Goal: Task Accomplishment & Management: Manage account settings

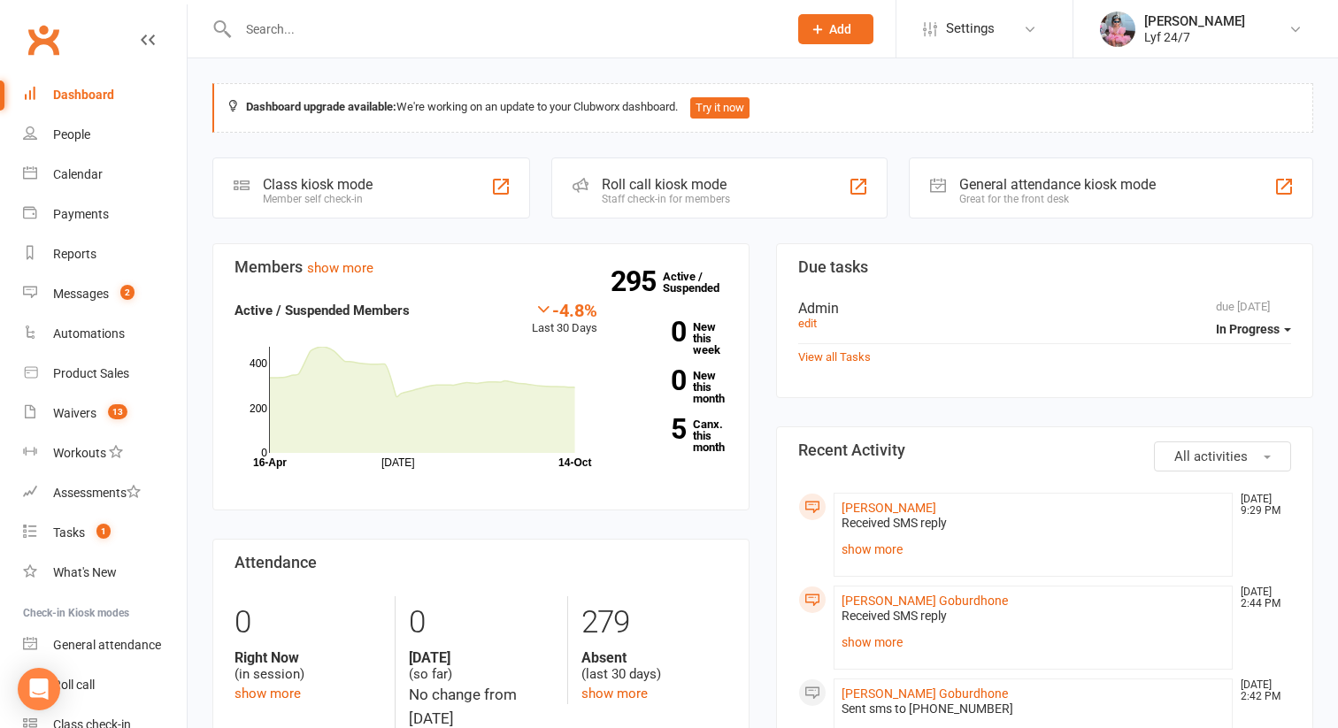
click at [267, 38] on input "text" at bounding box center [504, 29] width 543 height 25
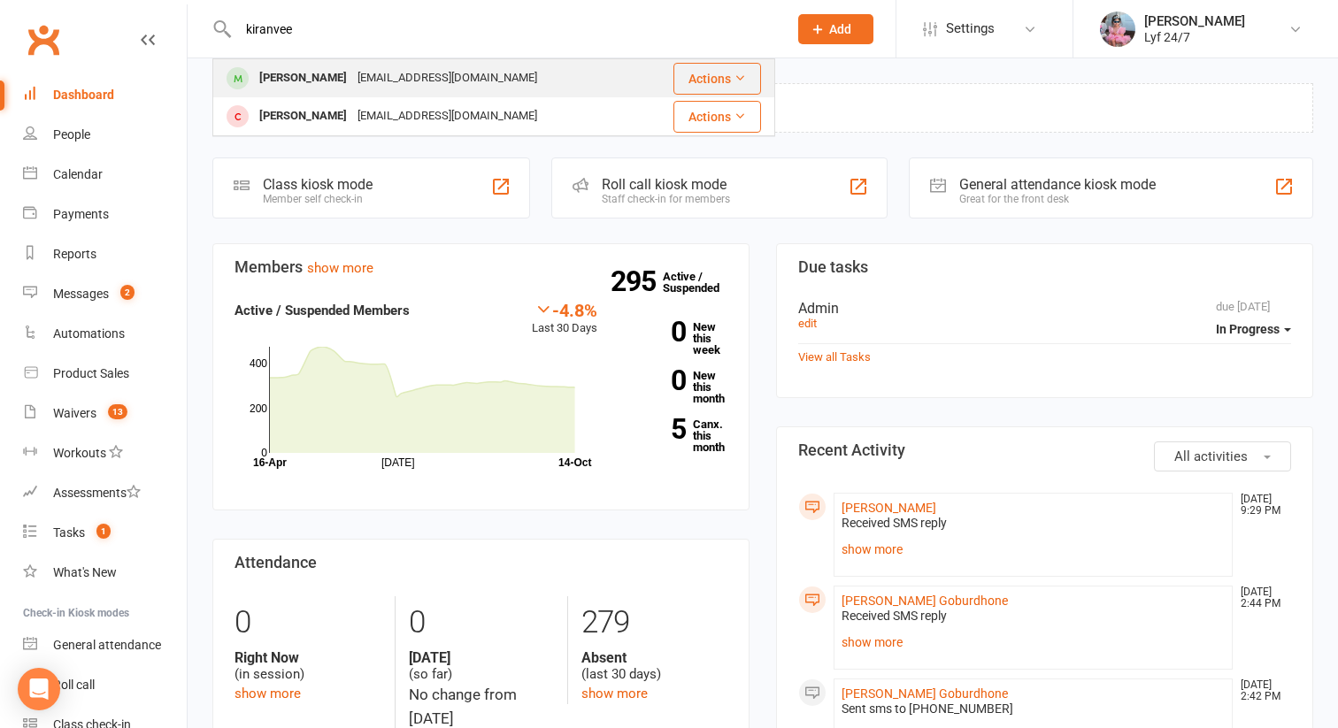
type input "kiranvee"
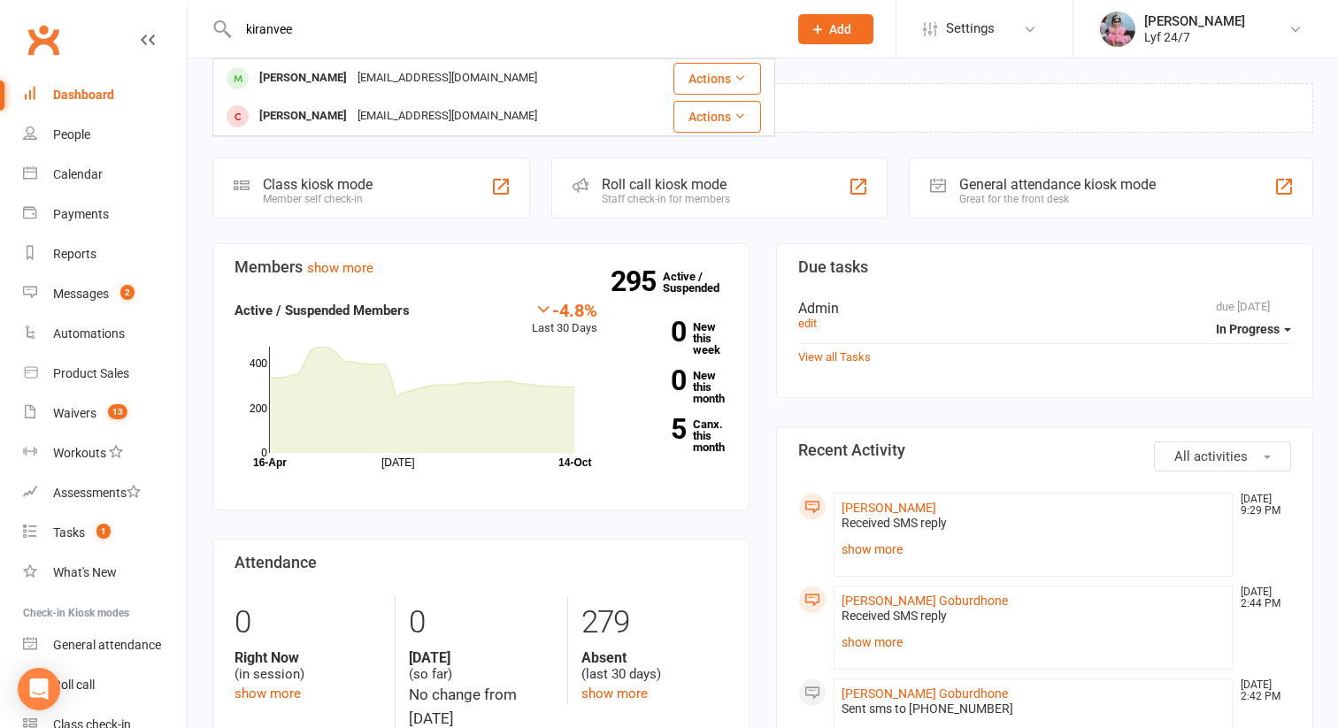
click at [258, 83] on div "[PERSON_NAME]" at bounding box center [303, 78] width 98 height 26
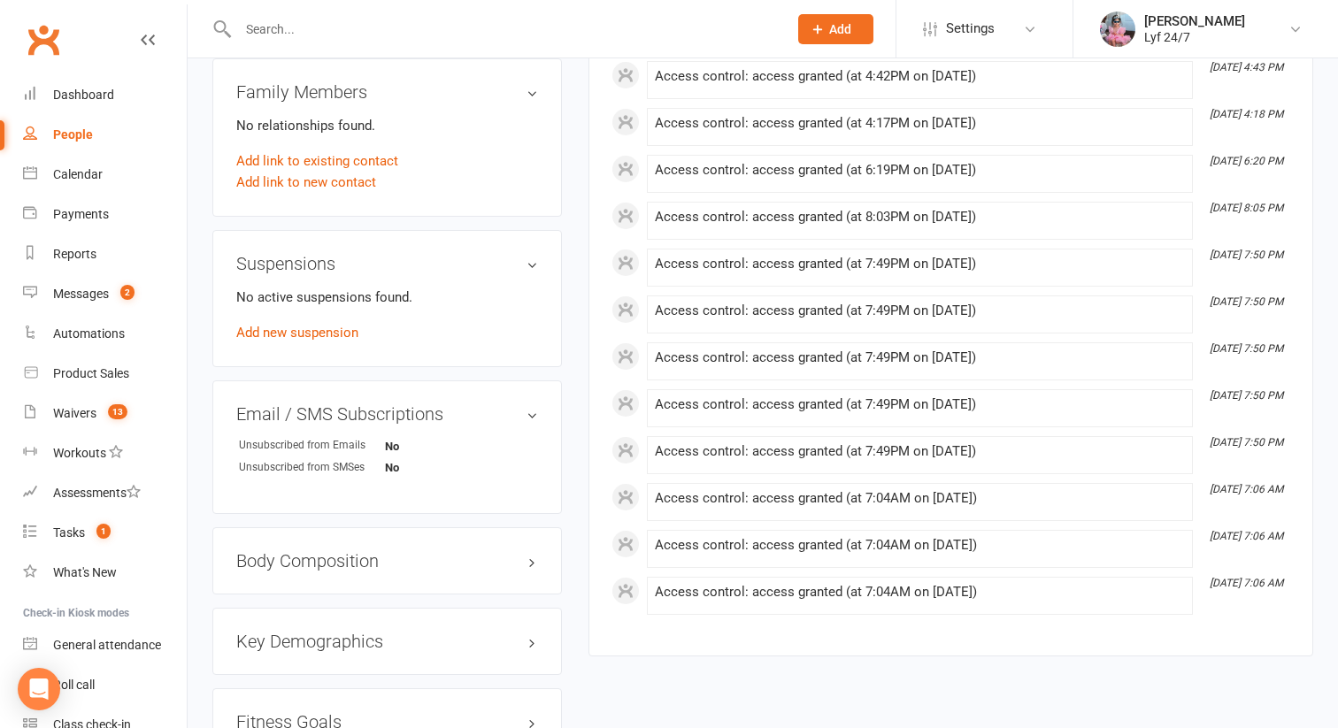
scroll to position [914, 0]
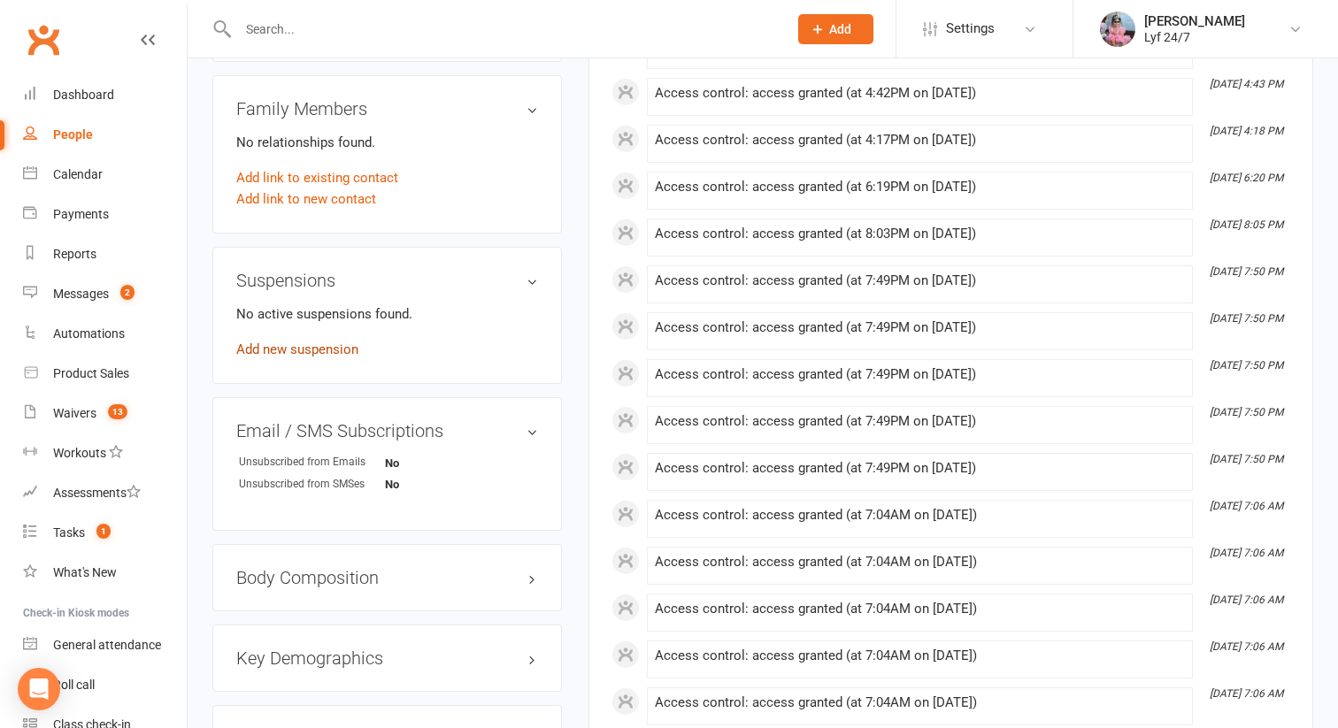
click at [320, 351] on link "Add new suspension" at bounding box center [297, 350] width 122 height 16
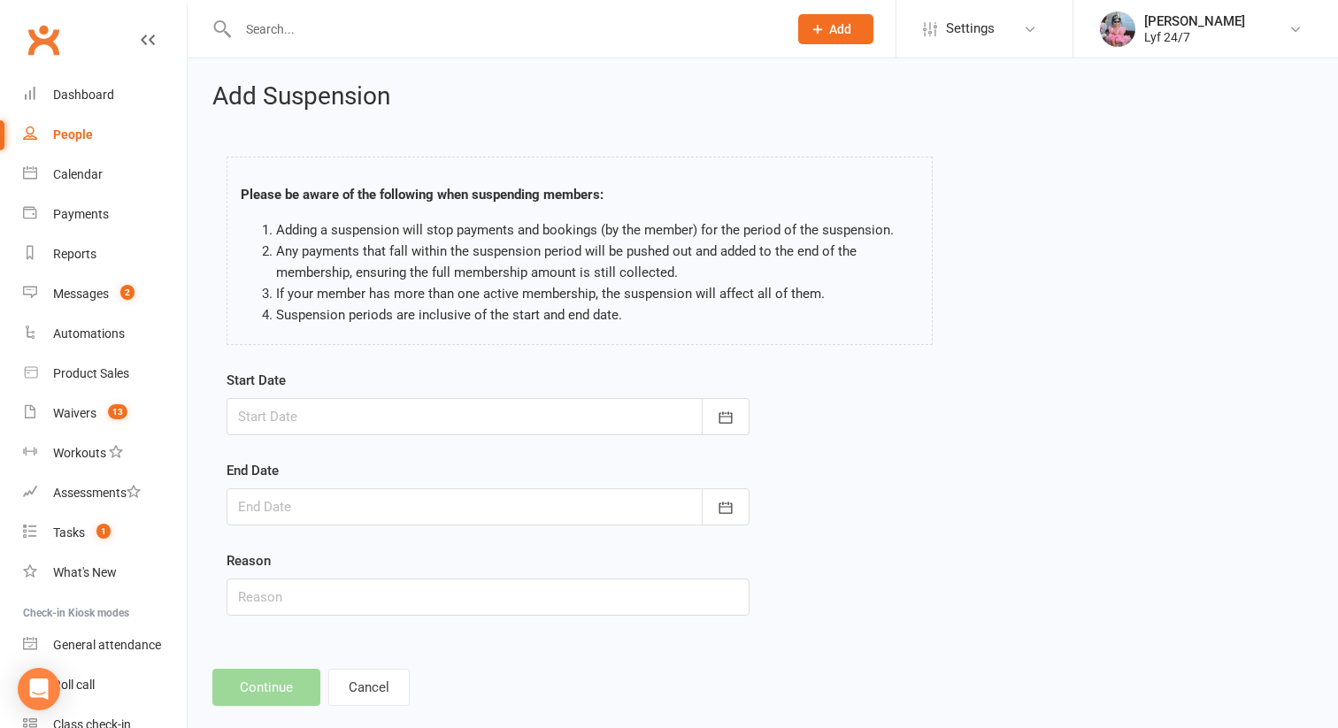
click at [308, 429] on div at bounding box center [488, 416] width 523 height 37
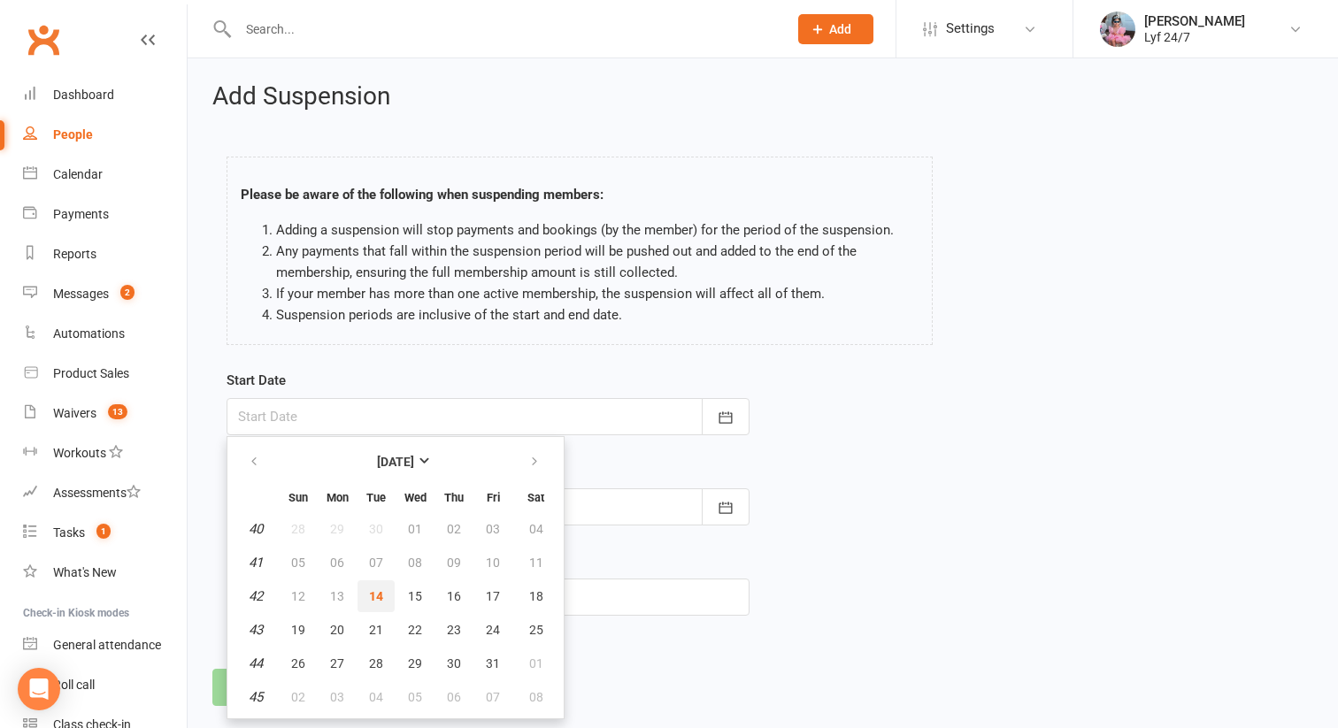
click at [365, 582] on button "14" at bounding box center [376, 597] width 37 height 32
type input "[DATE]"
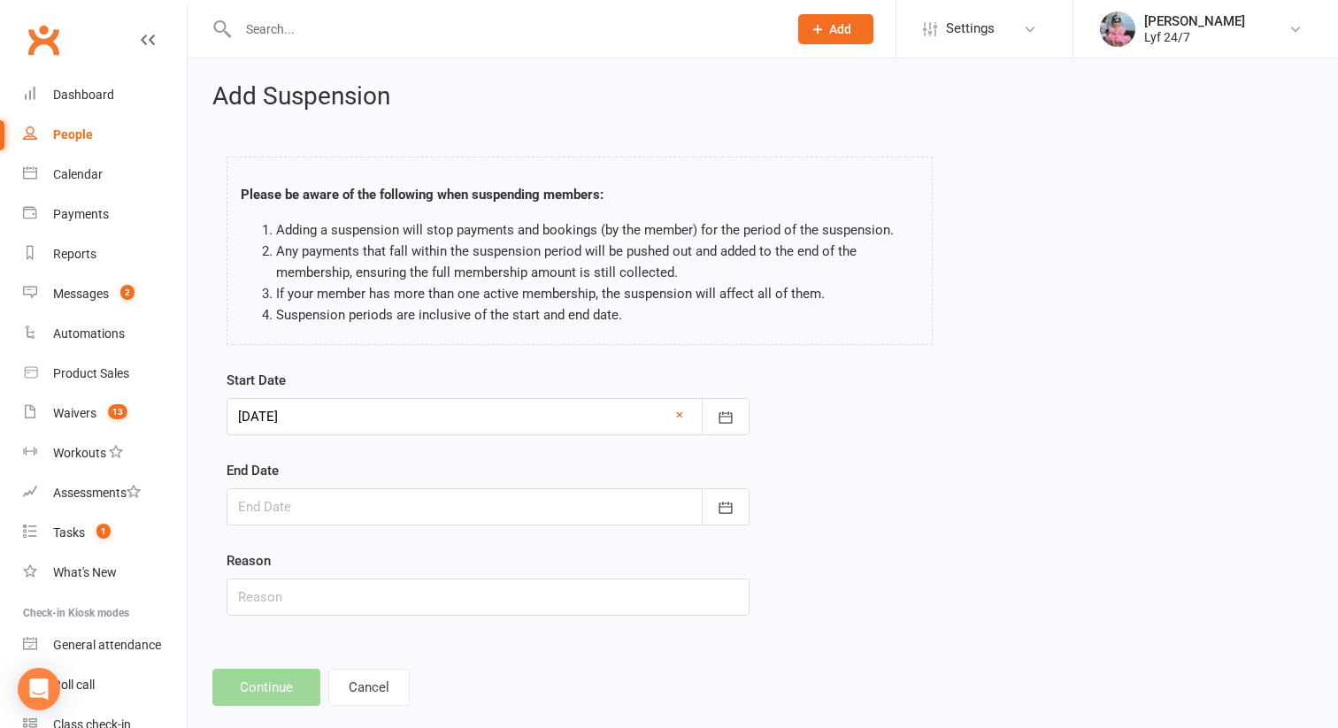
click at [325, 509] on div at bounding box center [488, 507] width 523 height 37
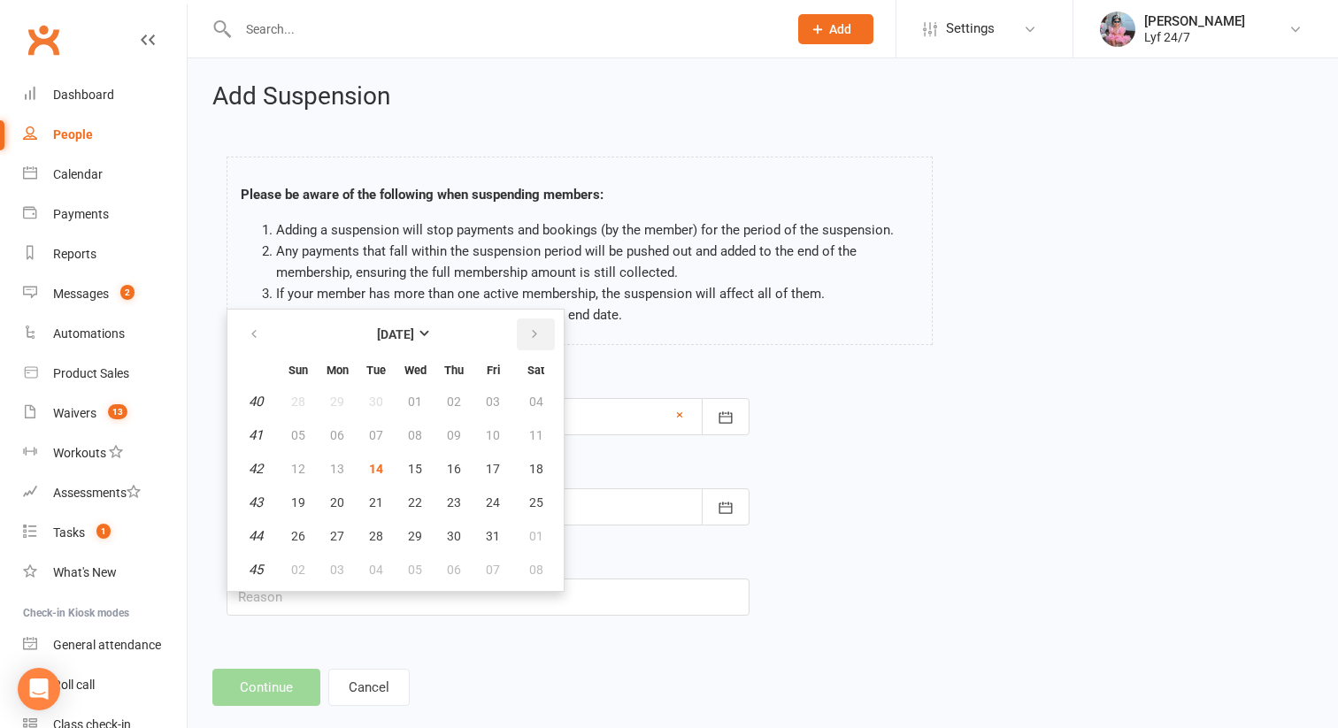
click at [536, 327] on icon "button" at bounding box center [534, 334] width 12 height 14
click at [380, 531] on span "25" at bounding box center [376, 536] width 14 height 14
type input "[DATE]"
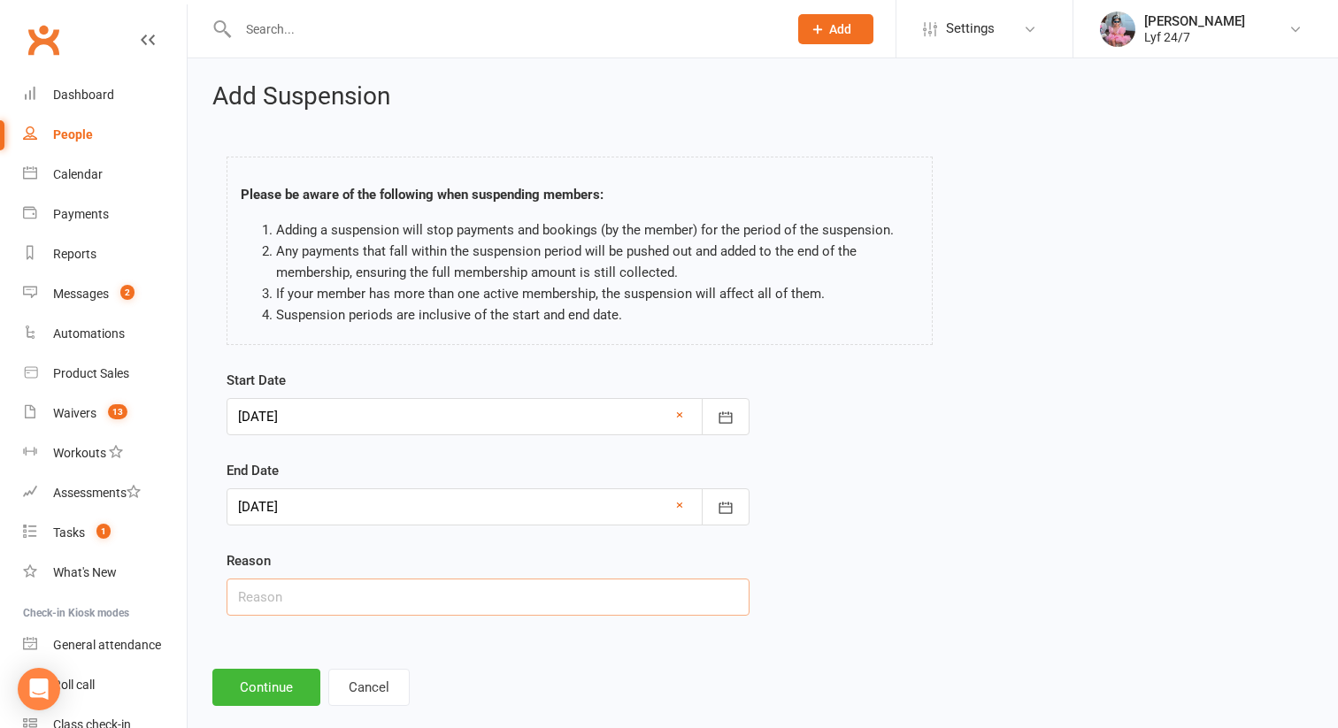
click at [343, 579] on input "text" at bounding box center [488, 597] width 523 height 37
type input "Unpaid fees ST"
click at [232, 704] on button "Continue" at bounding box center [266, 687] width 108 height 37
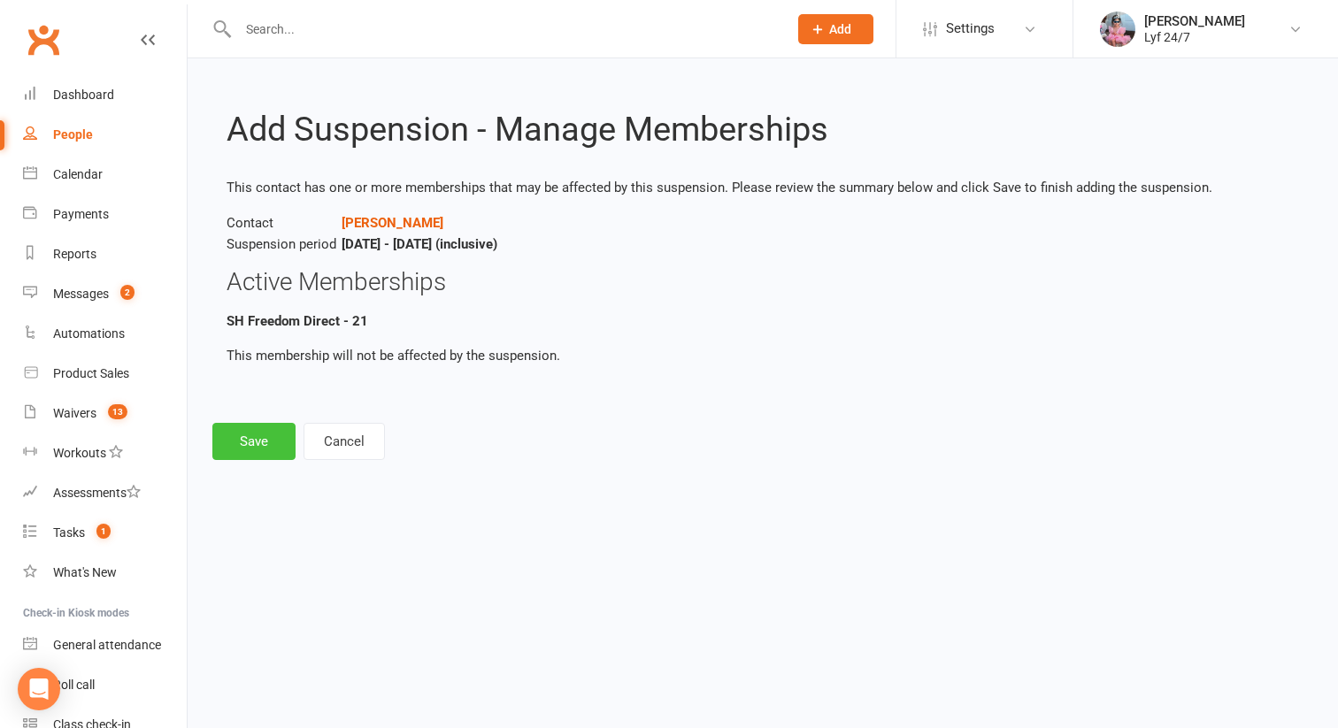
click at [278, 432] on button "Save" at bounding box center [253, 441] width 83 height 37
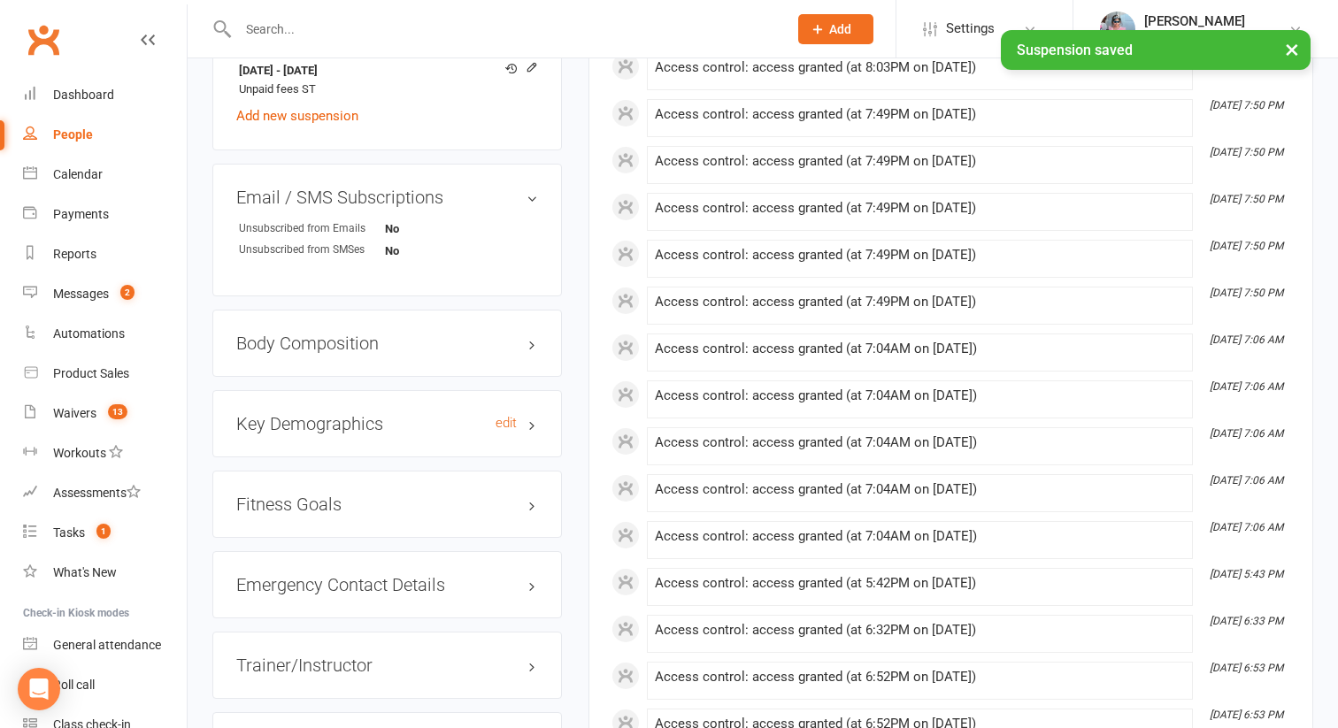
scroll to position [1002, 0]
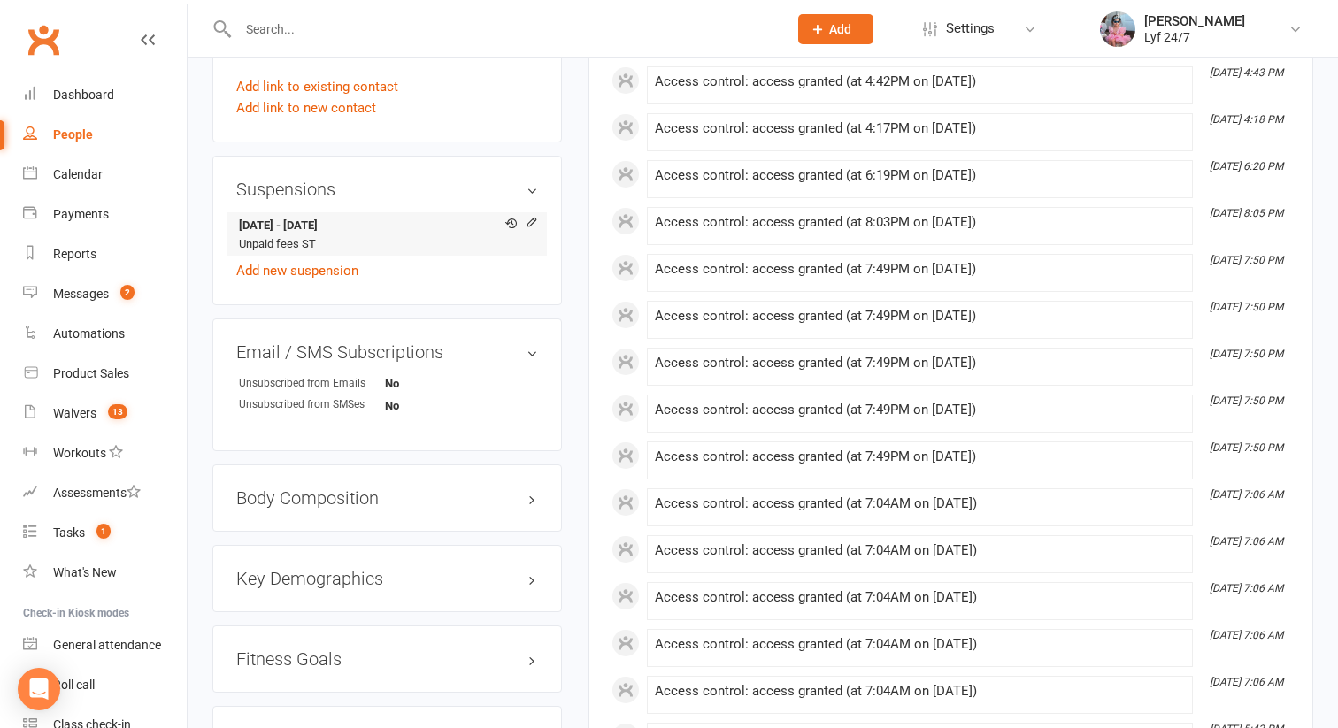
click at [346, 225] on strong "[DATE] - [DATE]" at bounding box center [384, 226] width 290 height 19
copy strong "[DATE] - [DATE]"
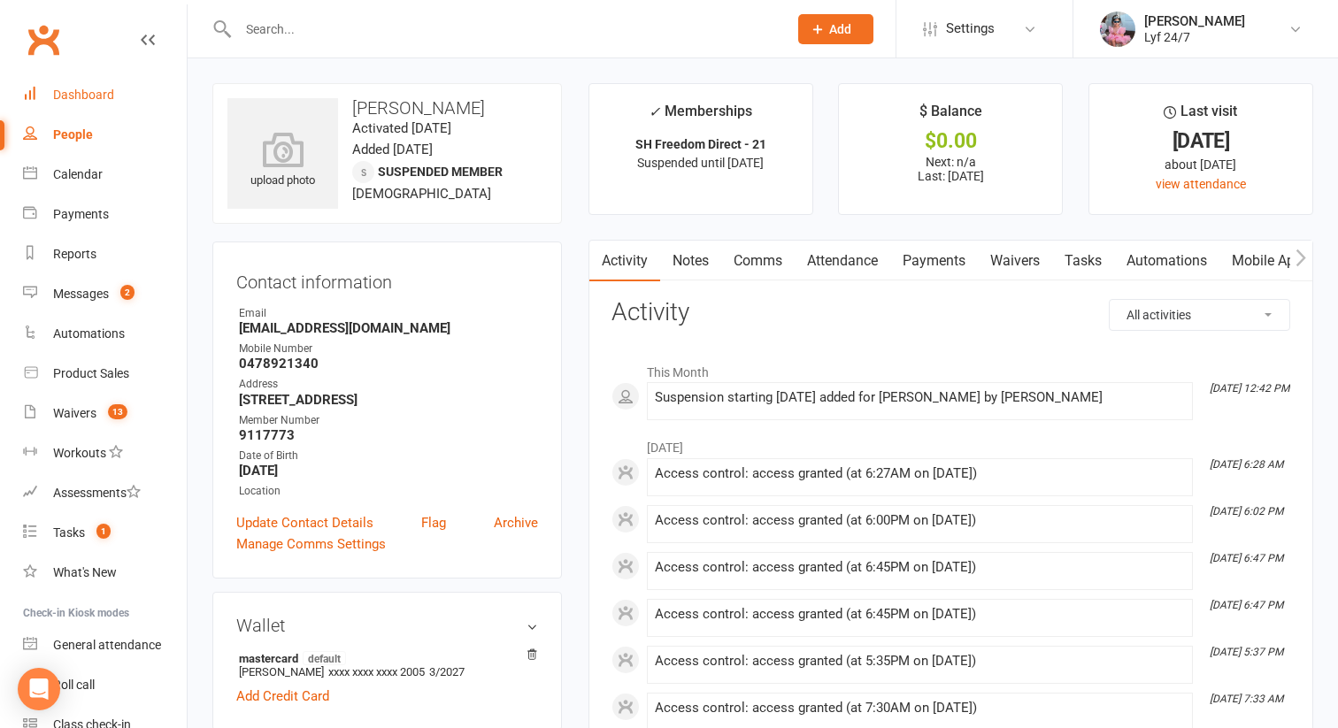
click at [96, 87] on link "Dashboard" at bounding box center [105, 95] width 164 height 40
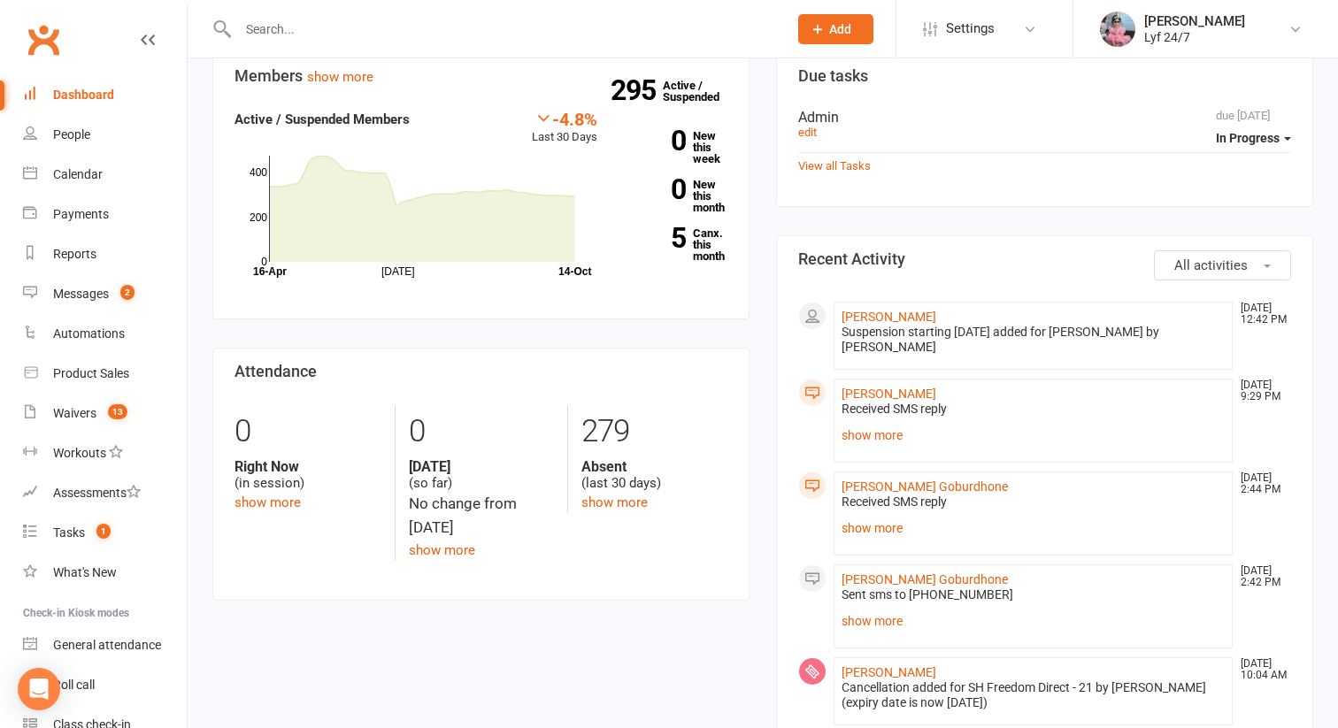
scroll to position [193, 0]
click at [865, 431] on link "show more" at bounding box center [1033, 433] width 383 height 25
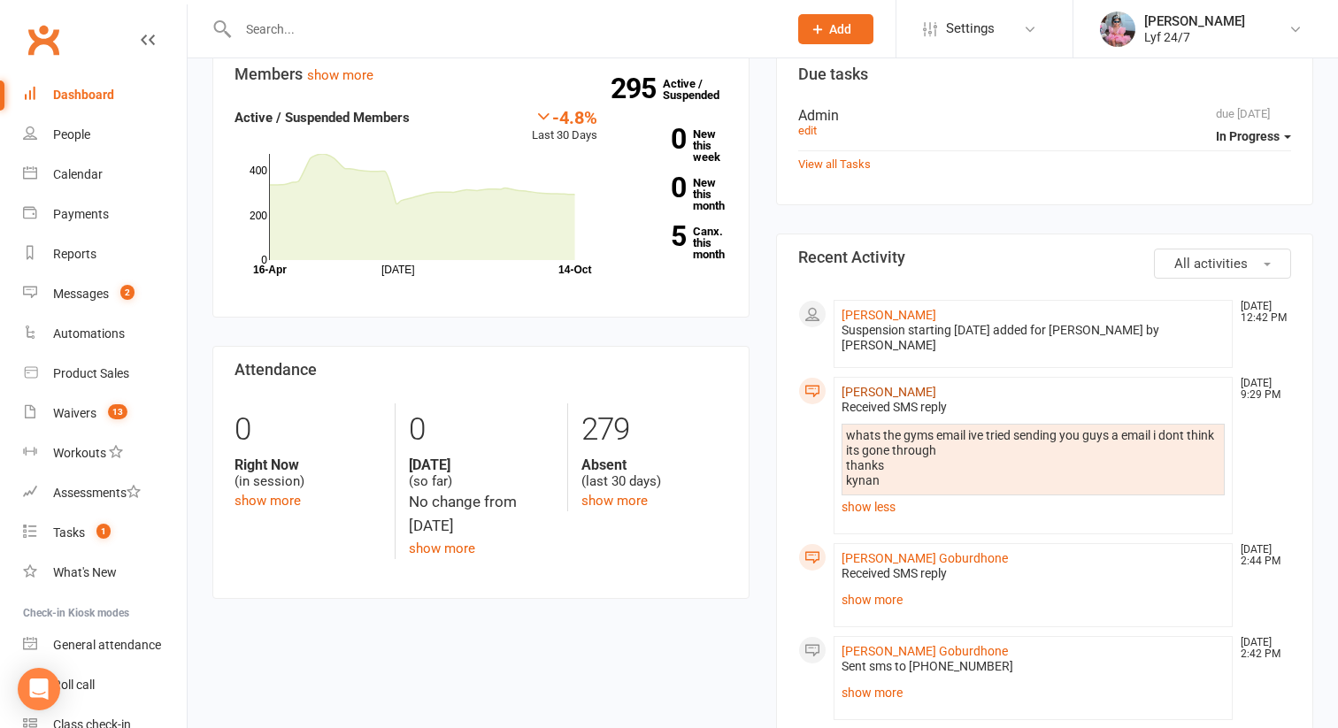
click at [878, 387] on link "[PERSON_NAME]" at bounding box center [889, 392] width 95 height 14
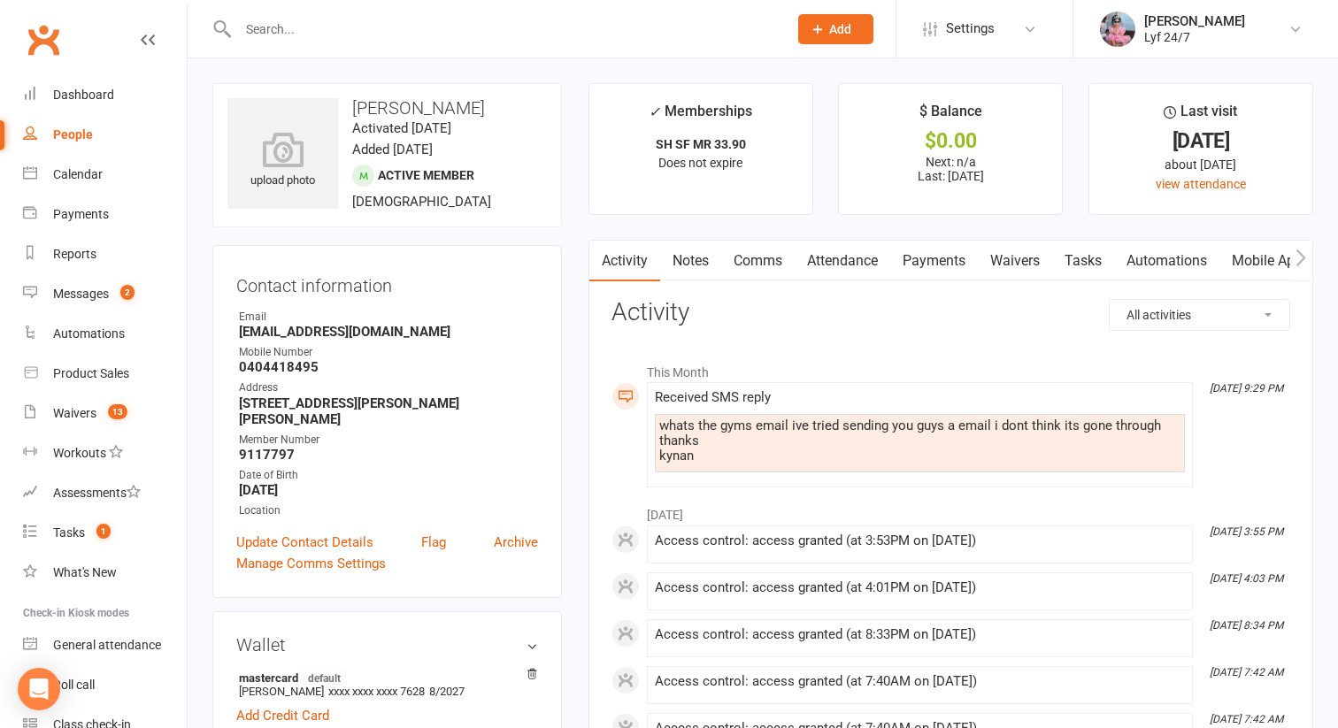
click at [774, 269] on link "Comms" at bounding box center [757, 261] width 73 height 41
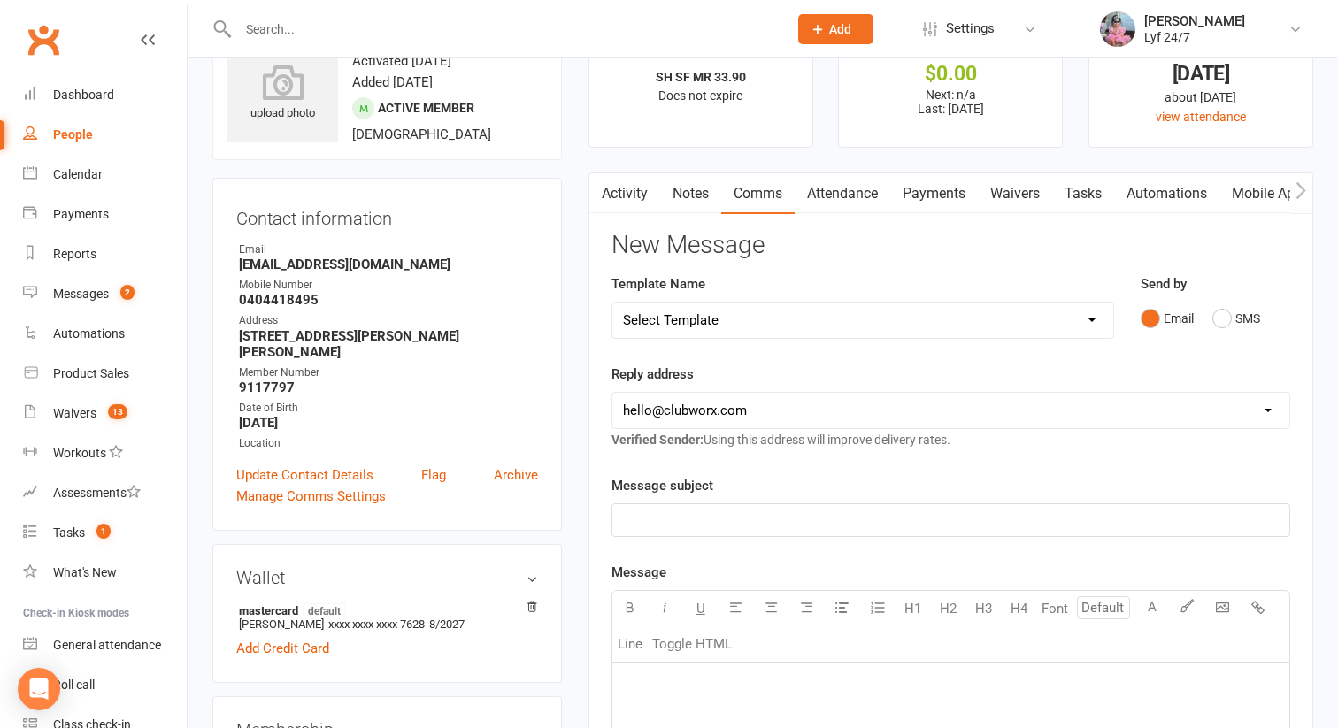
scroll to position [148, 0]
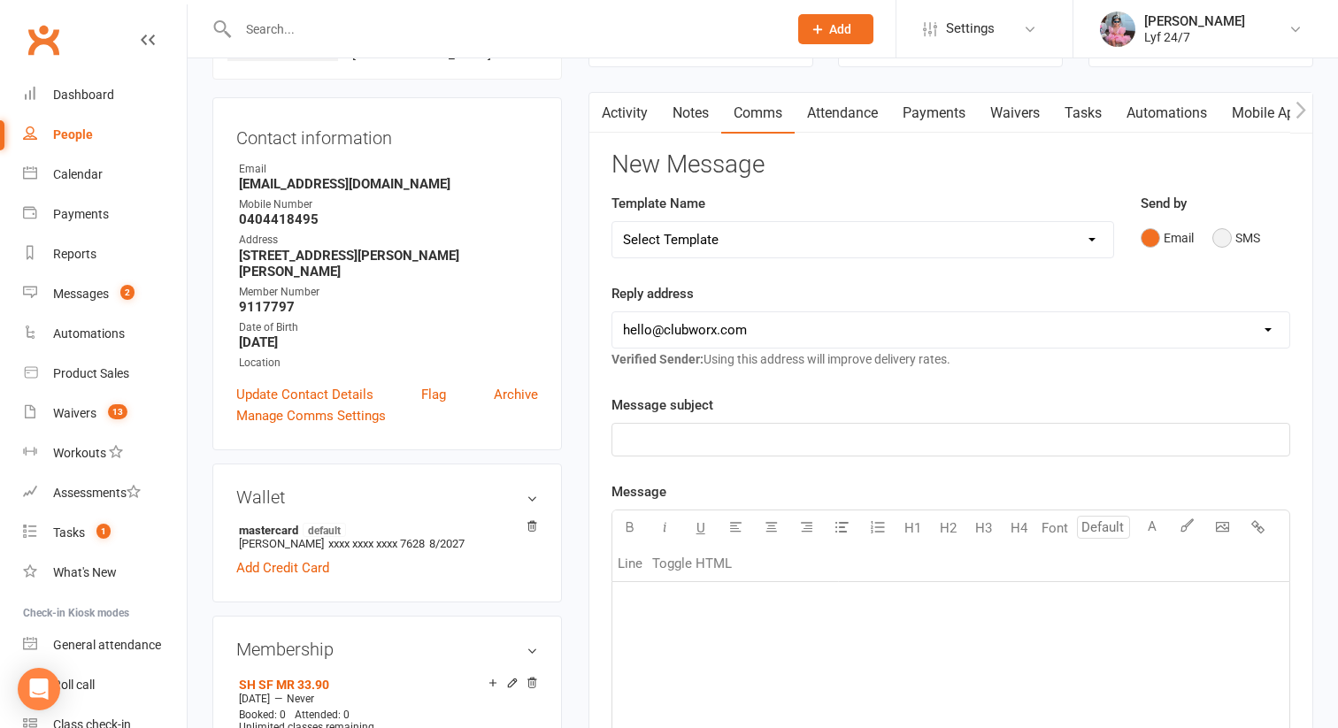
click at [1234, 236] on button "SMS" at bounding box center [1237, 238] width 48 height 34
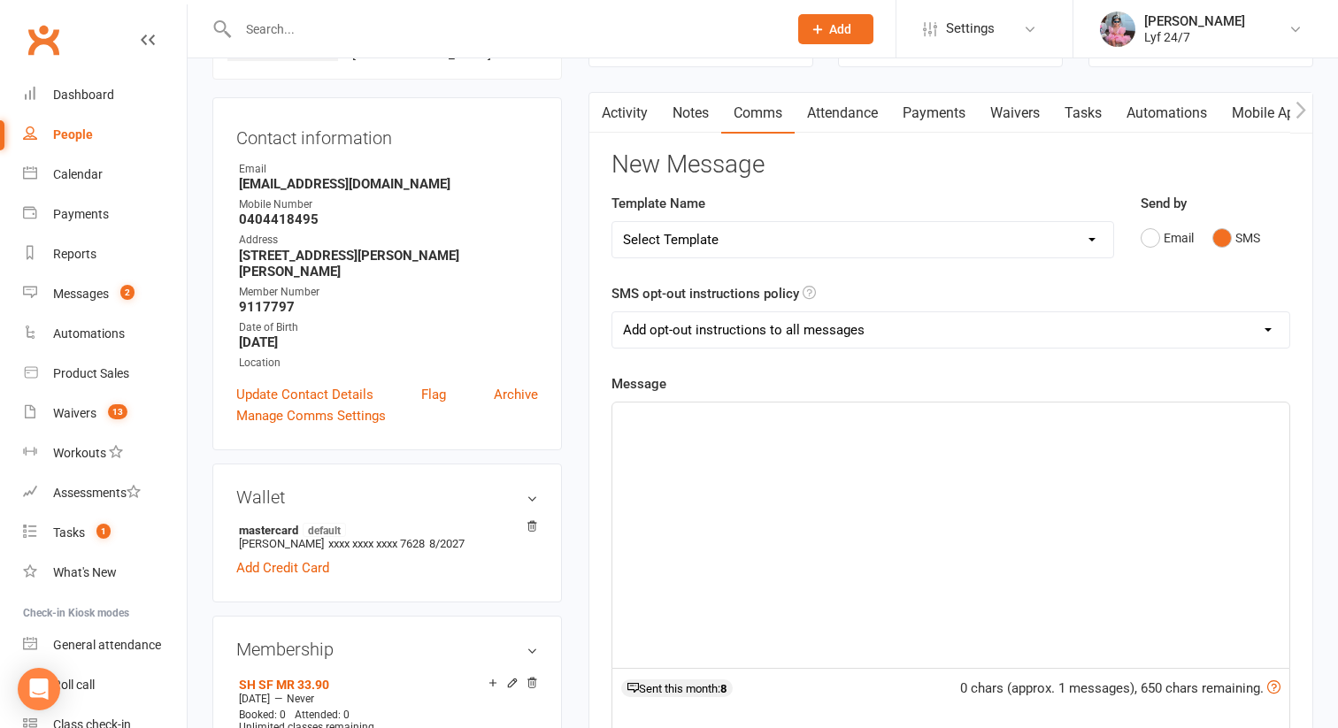
click at [681, 378] on div "Message ﻿ 0 chars (approx. 1 messages), 650 chars remaining. Sent this month: 8…" at bounding box center [951, 640] width 679 height 532
click at [663, 465] on div "﻿" at bounding box center [951, 536] width 677 height 266
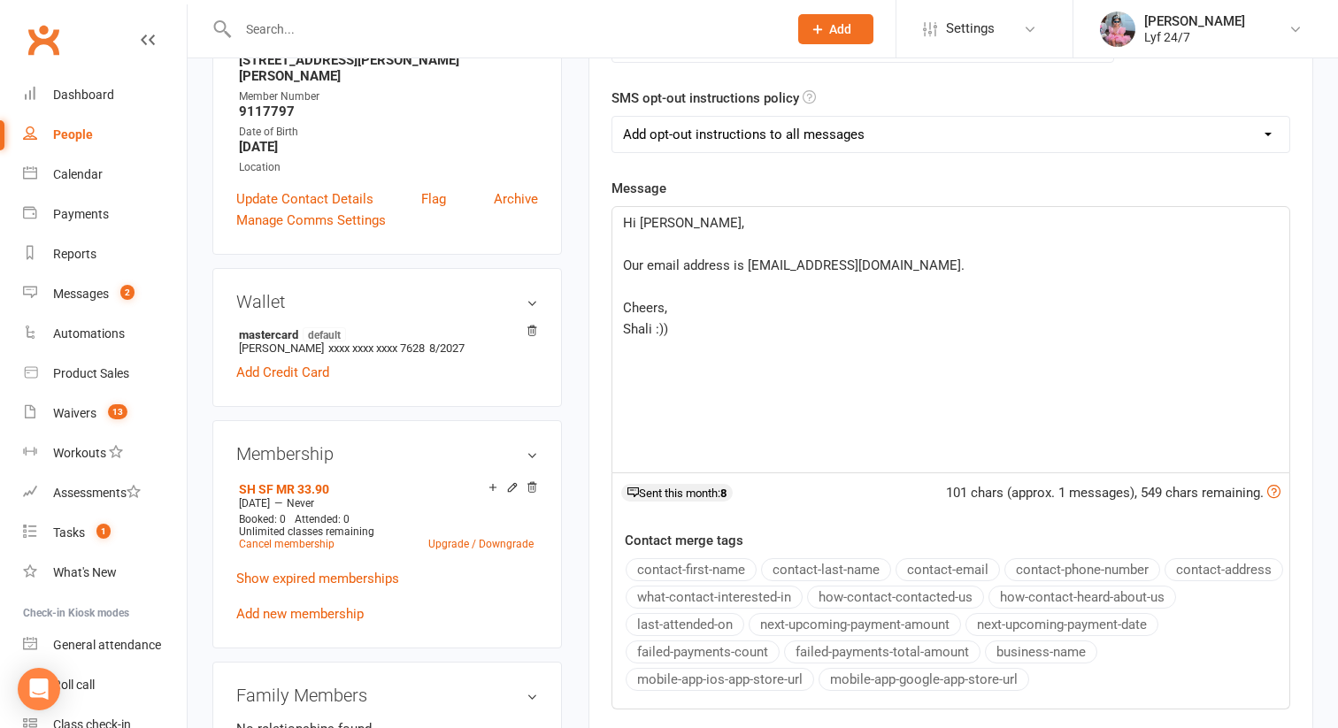
scroll to position [331, 0]
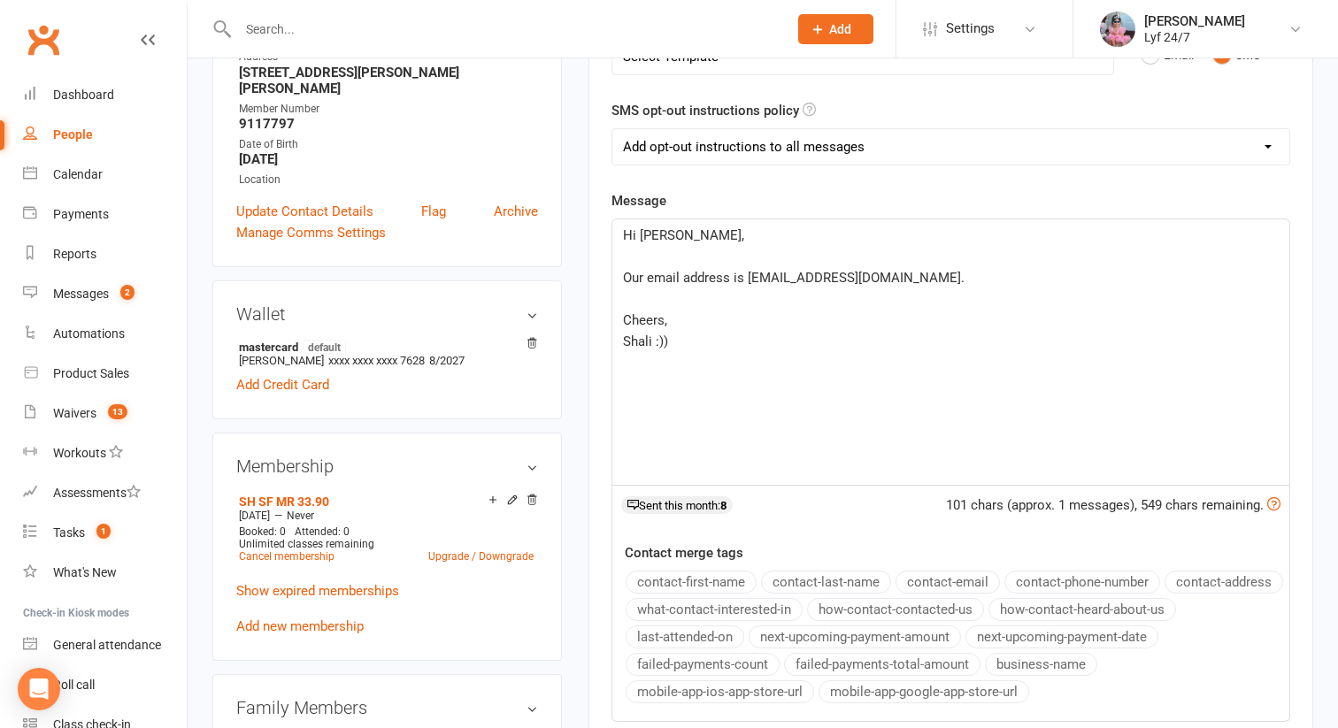
click at [686, 149] on select "Add opt-out instructions to all messages Add opt-out instructions for messages …" at bounding box center [951, 146] width 677 height 35
select select "2"
click at [613, 129] on select "Add opt-out instructions to all messages Add opt-out instructions for messages …" at bounding box center [951, 146] width 677 height 35
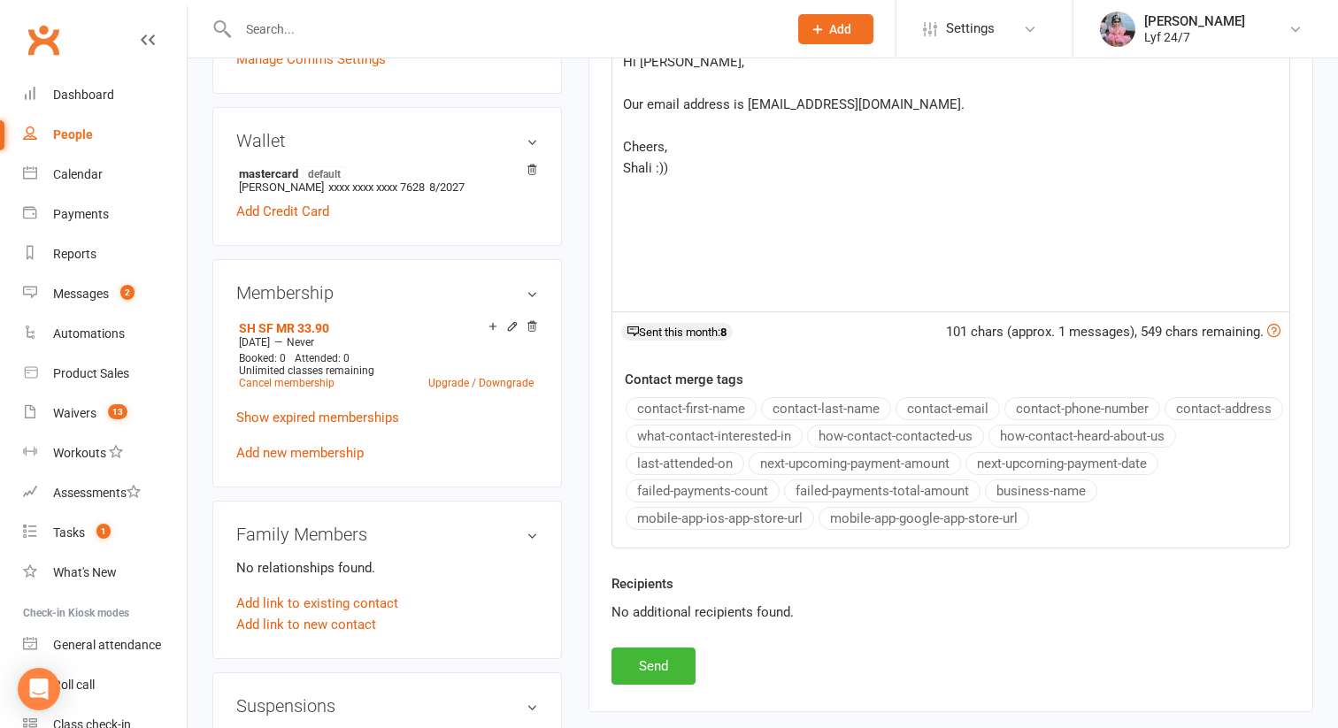
scroll to position [718, 0]
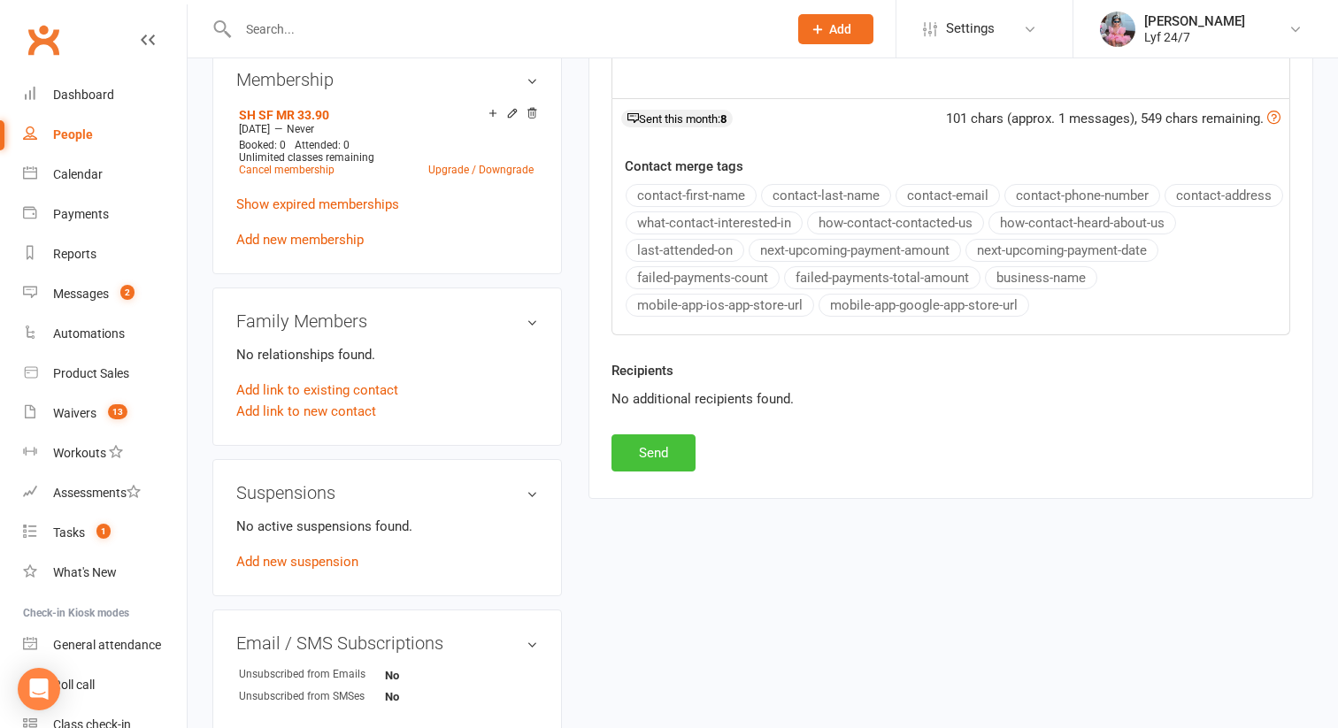
click at [657, 456] on button "Send" at bounding box center [654, 453] width 84 height 37
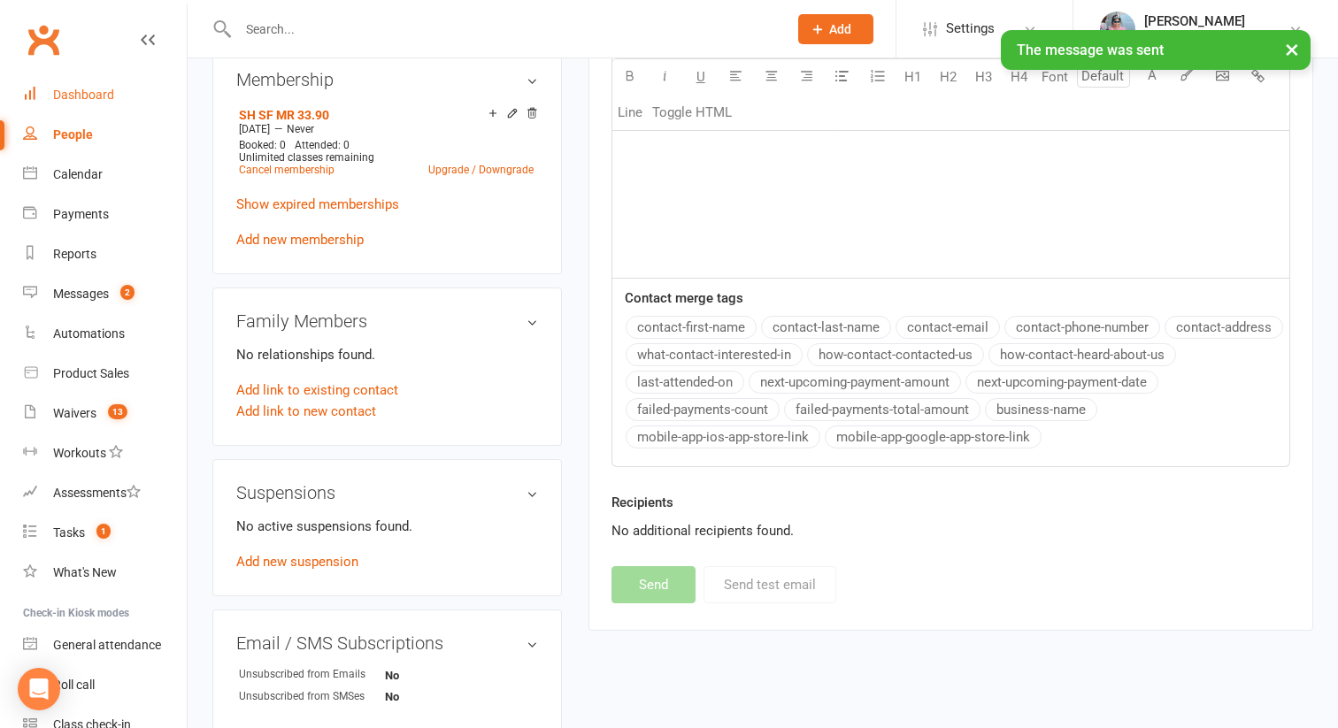
click at [56, 105] on link "Dashboard" at bounding box center [105, 95] width 164 height 40
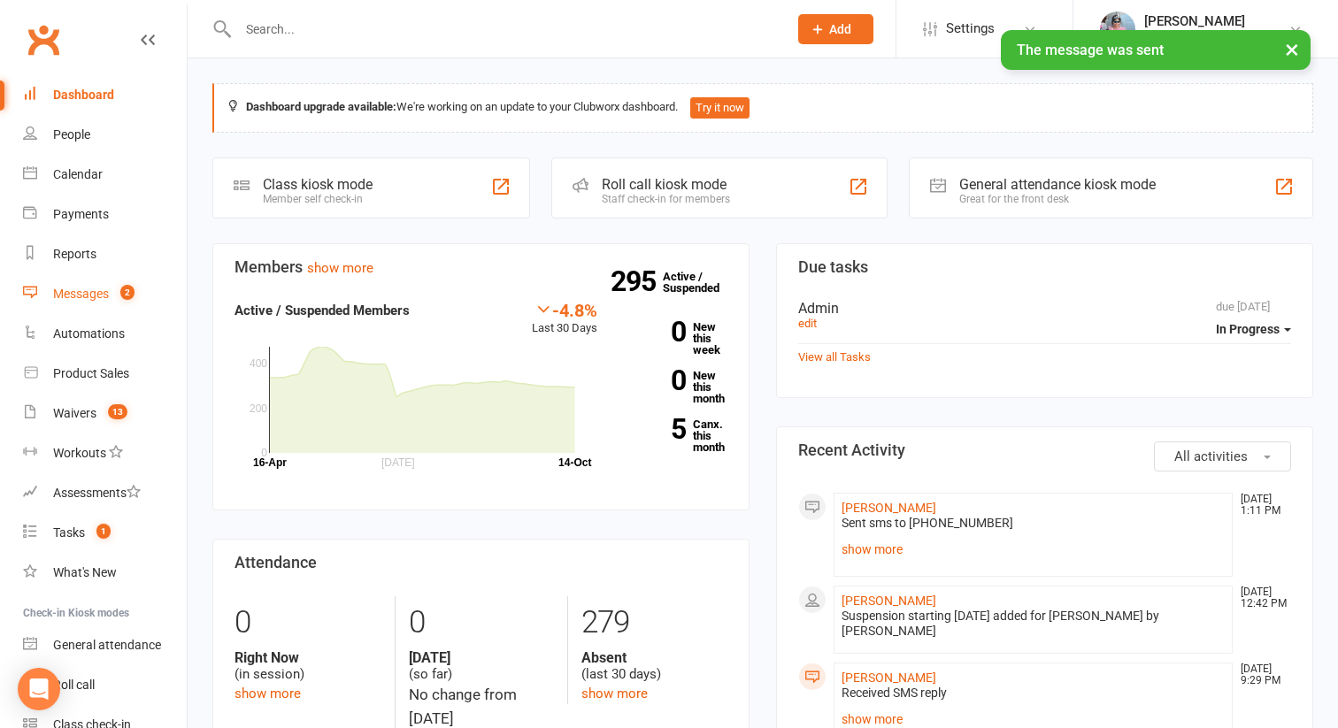
click at [106, 281] on link "Messages 2" at bounding box center [105, 294] width 164 height 40
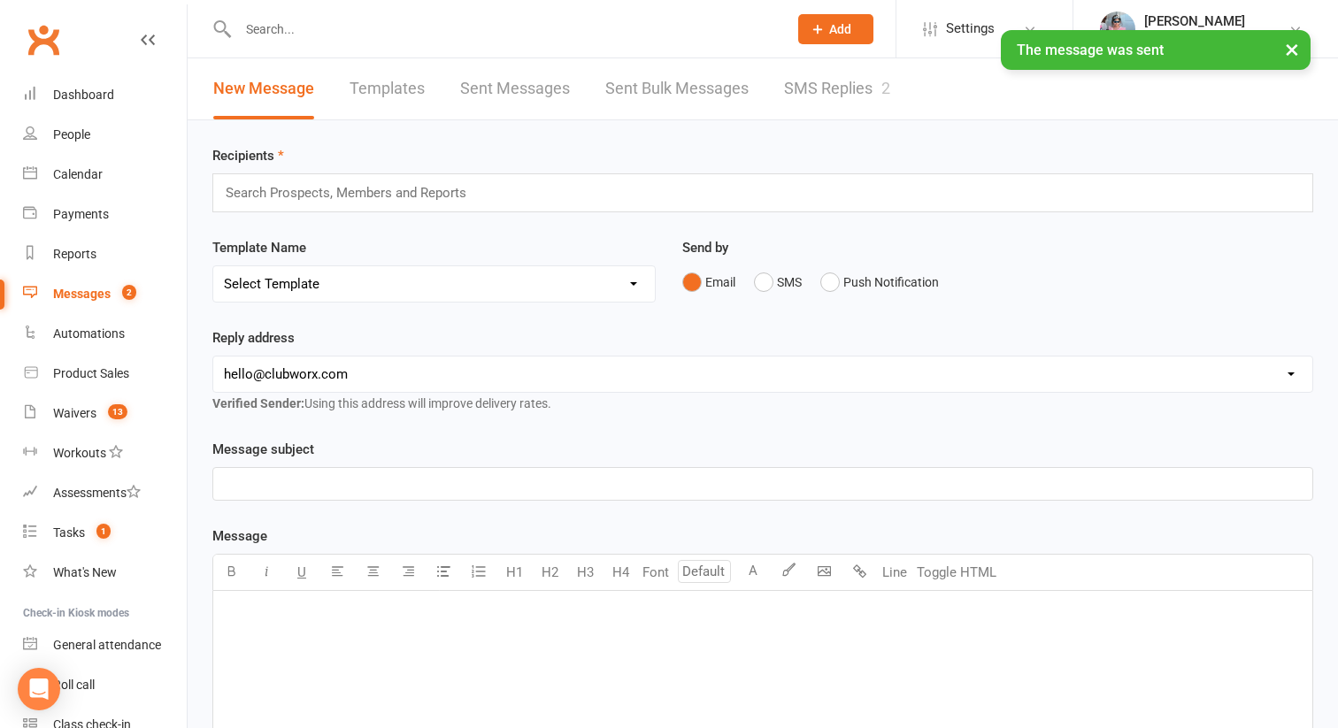
click at [847, 91] on link "SMS Replies 2" at bounding box center [837, 88] width 106 height 61
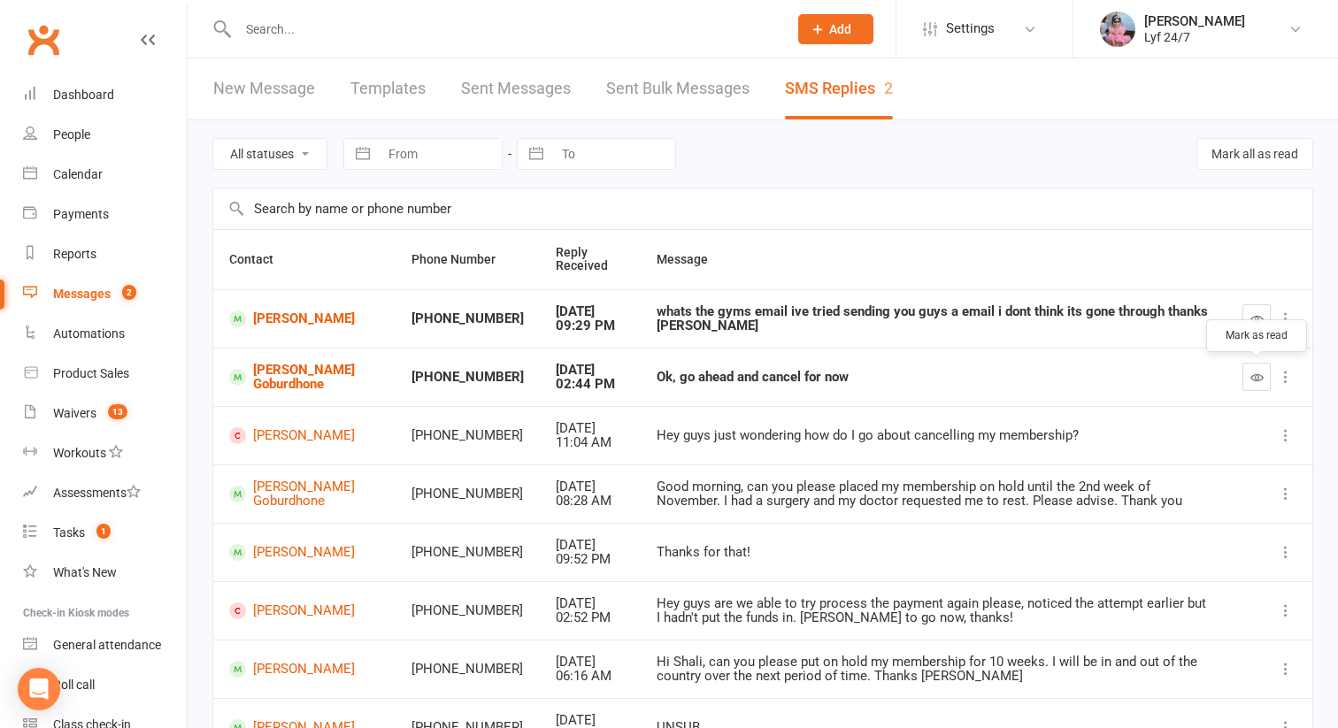
click at [1260, 385] on button "button" at bounding box center [1257, 377] width 28 height 28
click at [281, 390] on link "[PERSON_NAME] Goburdhone" at bounding box center [304, 377] width 150 height 29
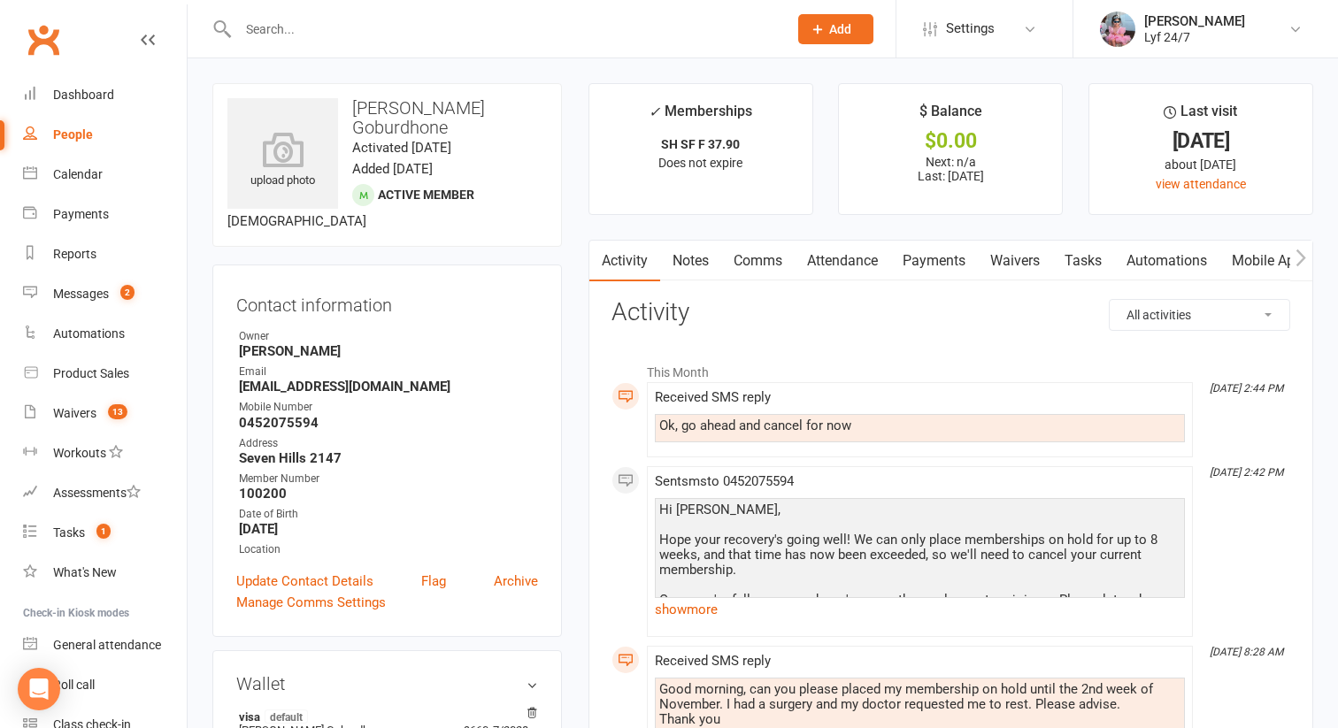
click at [759, 271] on link "Comms" at bounding box center [757, 261] width 73 height 41
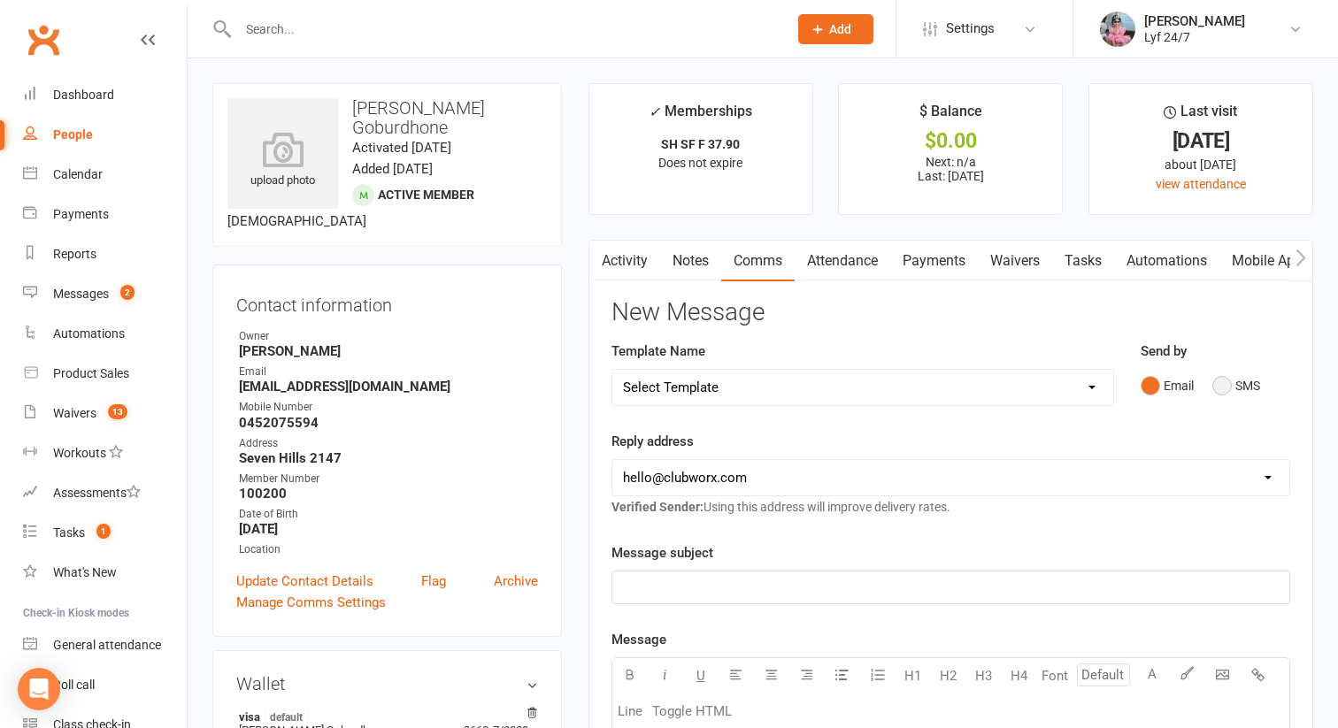
click at [1242, 380] on button "SMS" at bounding box center [1237, 386] width 48 height 34
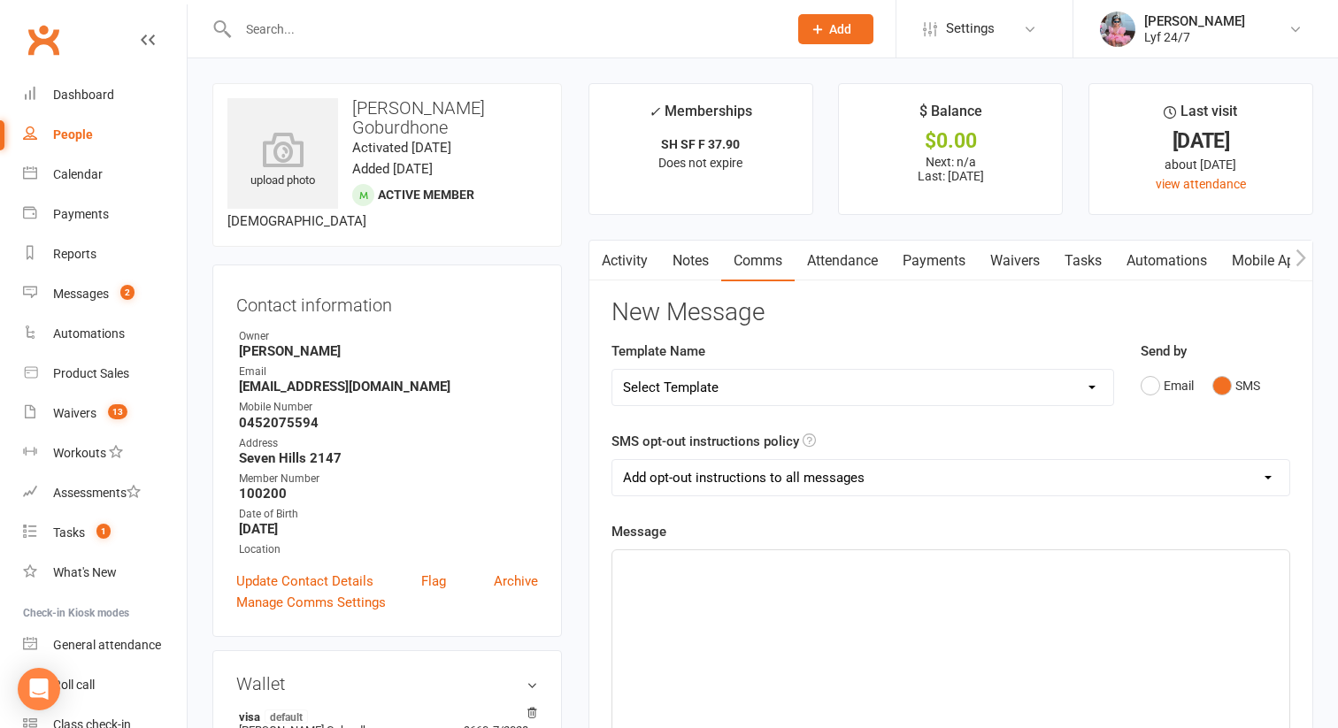
click at [907, 379] on select "Select Template [SMS] Win $500 Cash draw- Notify member for each entry [SMS] $6…" at bounding box center [863, 387] width 501 height 35
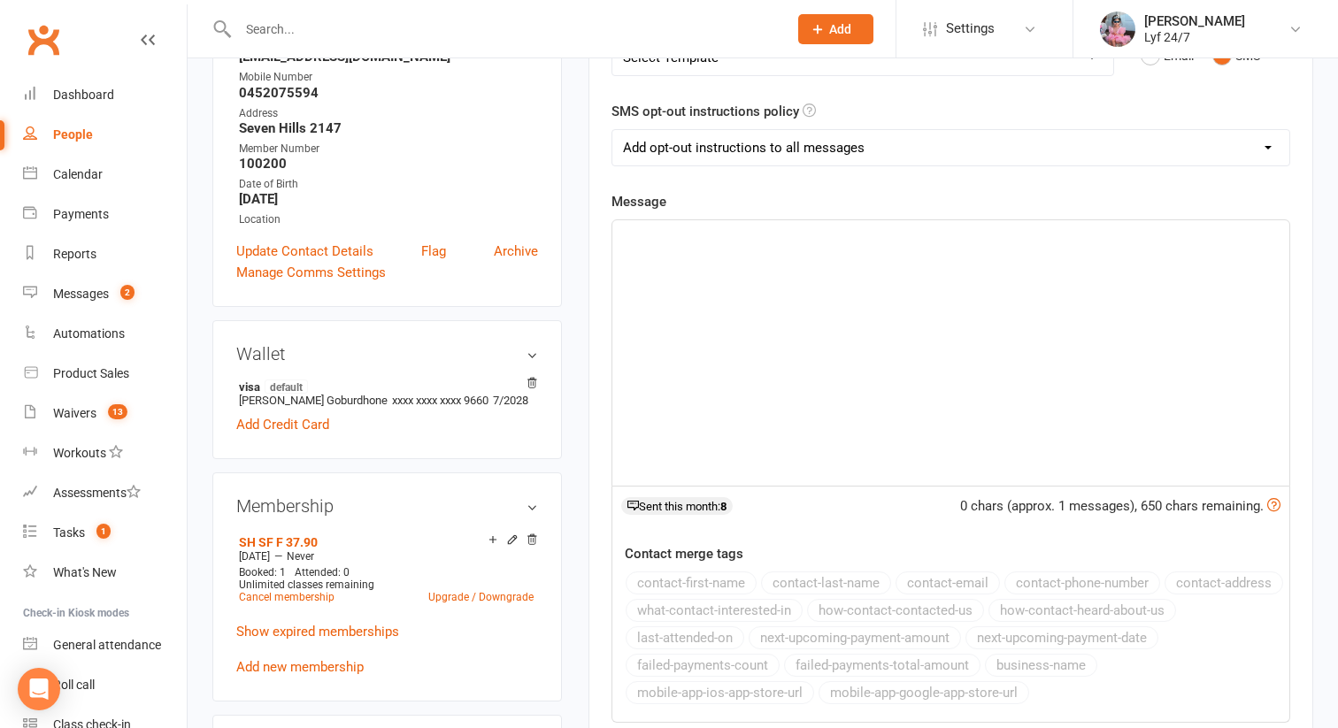
scroll to position [362, 0]
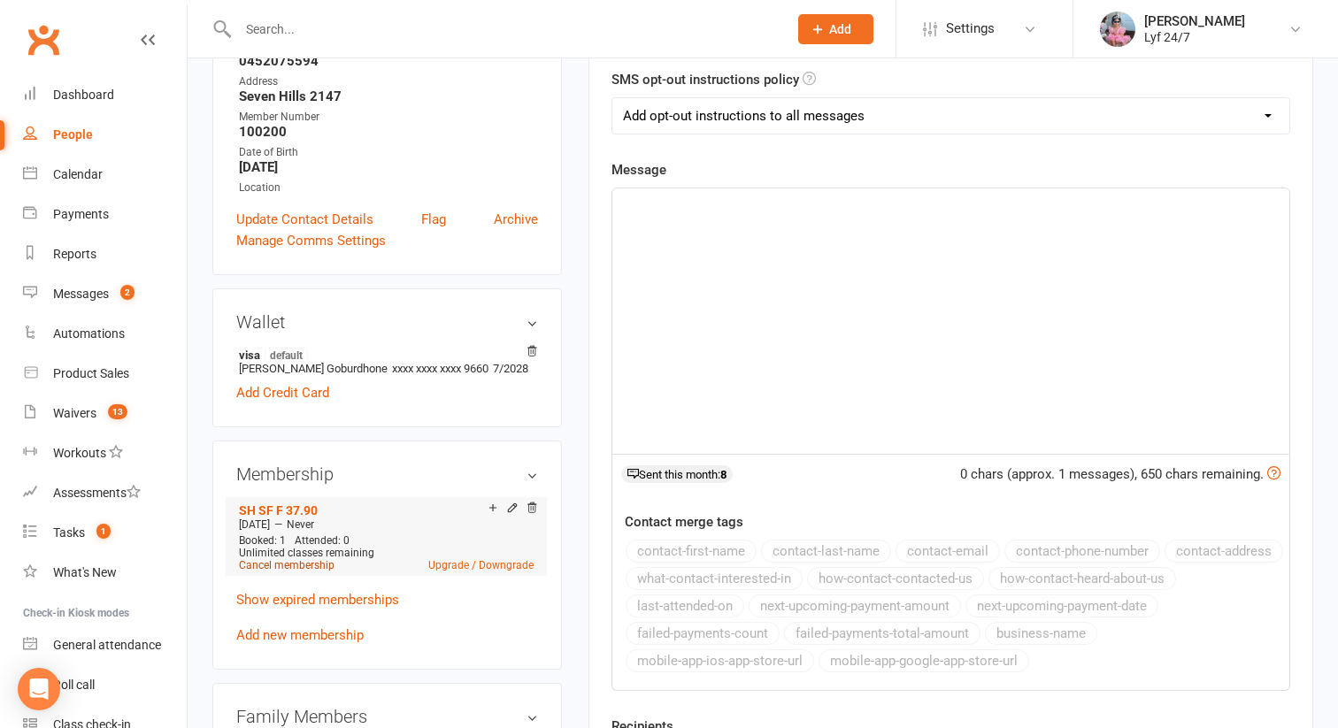
click at [275, 559] on link "Cancel membership" at bounding box center [287, 565] width 96 height 12
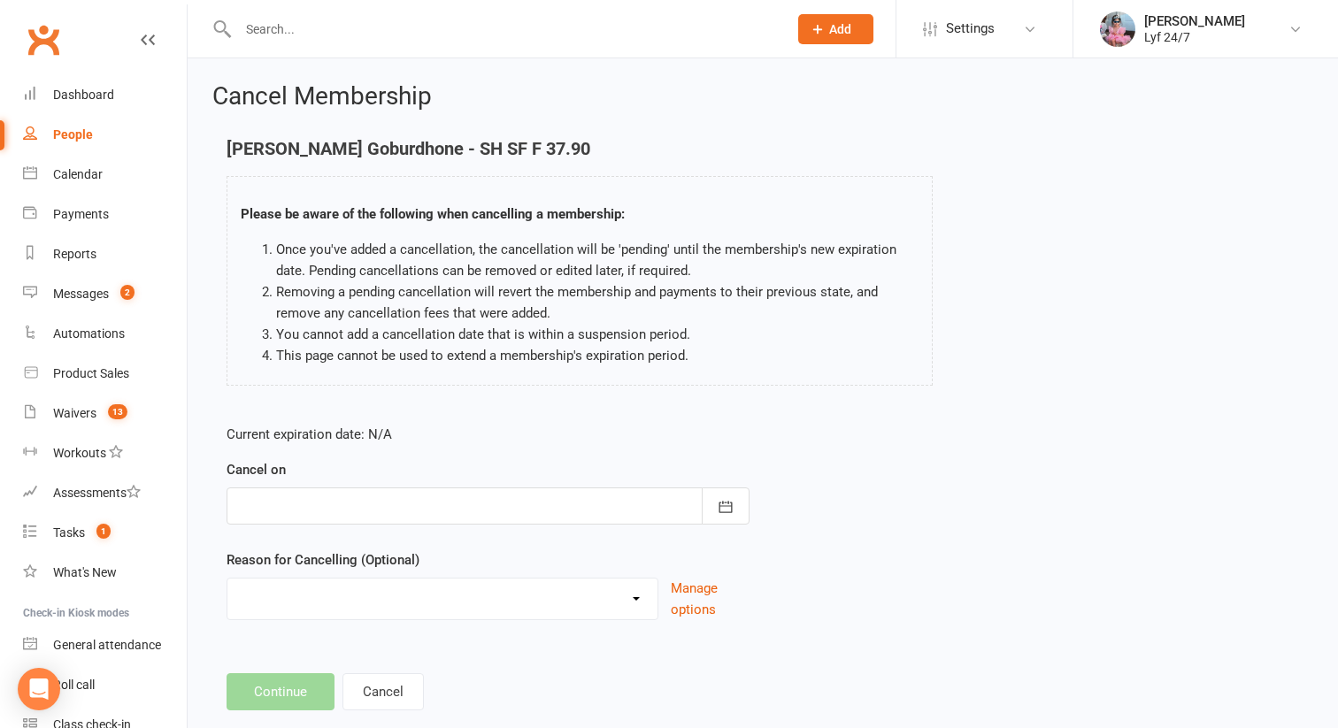
click at [434, 497] on div at bounding box center [488, 506] width 523 height 37
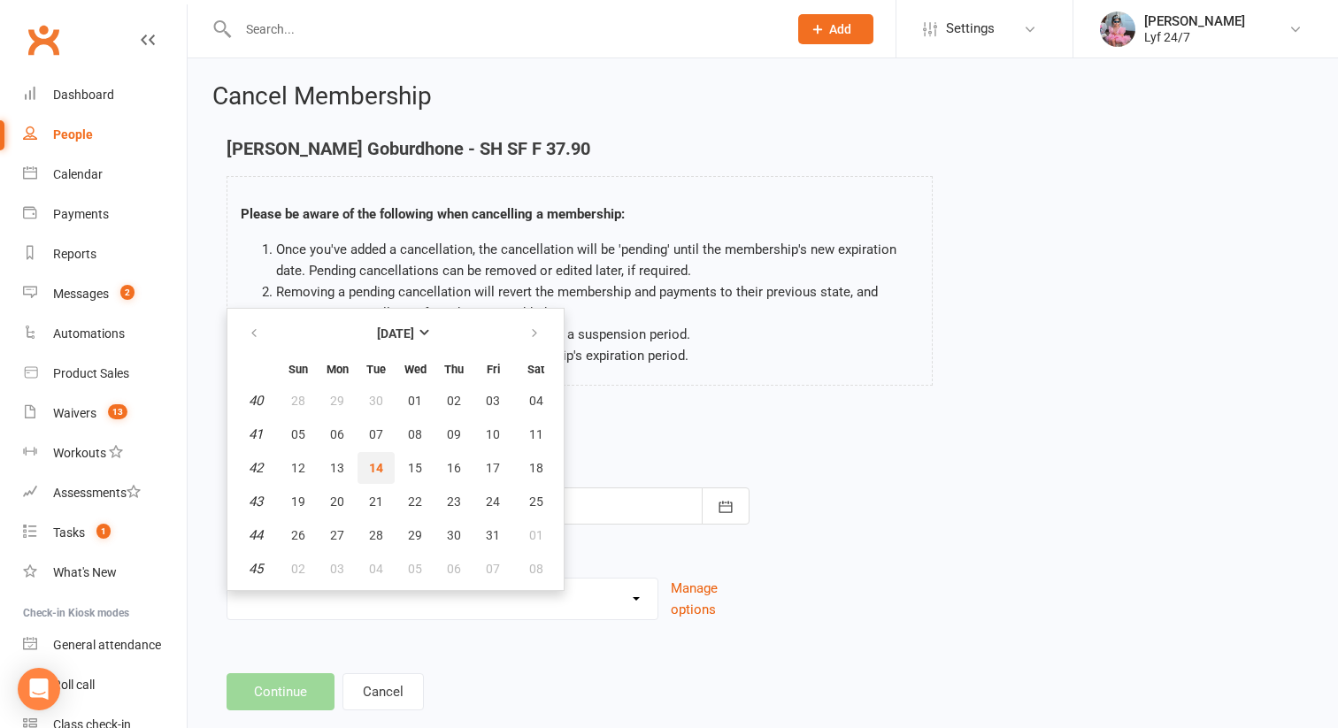
click at [376, 469] on span "14" at bounding box center [376, 468] width 14 height 14
type input "[DATE]"
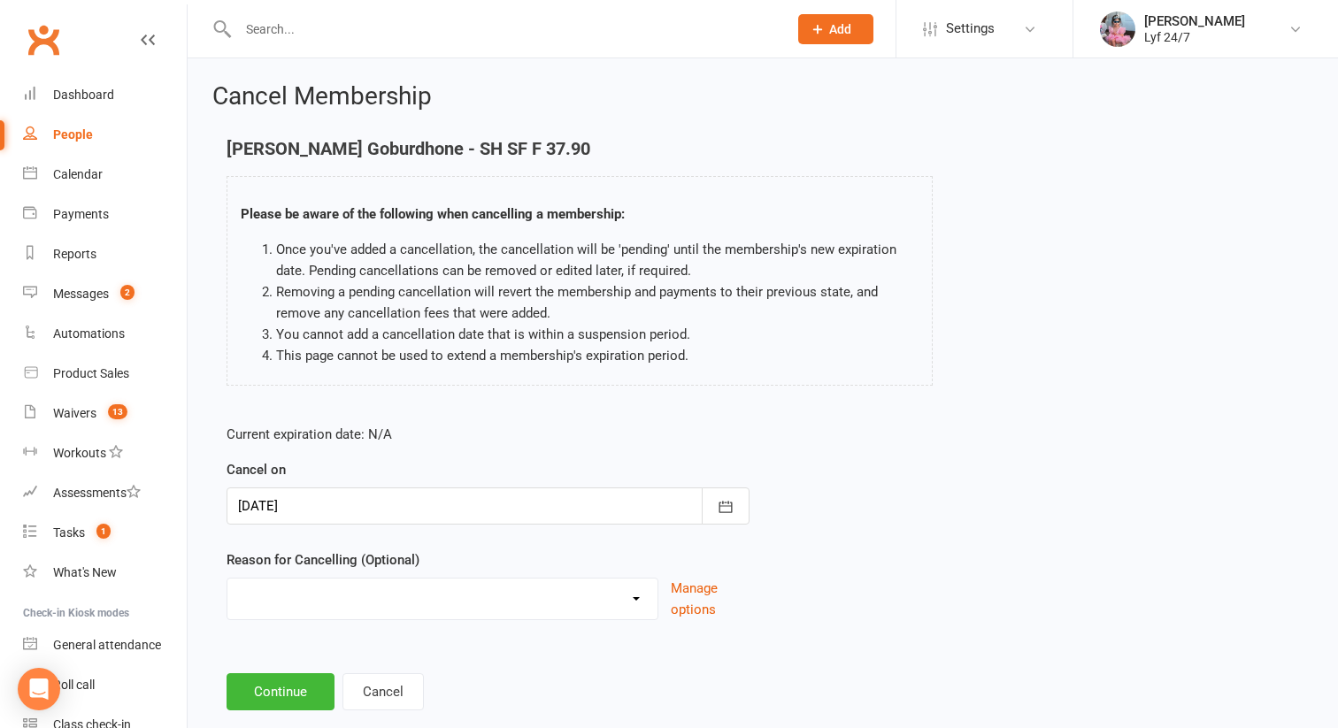
click at [254, 714] on div "Cancel Membership Lochan Goburdhone - SH SF F 37.90 Please be aware of the foll…" at bounding box center [763, 398] width 1151 height 681
click at [253, 709] on button "Continue" at bounding box center [281, 692] width 108 height 37
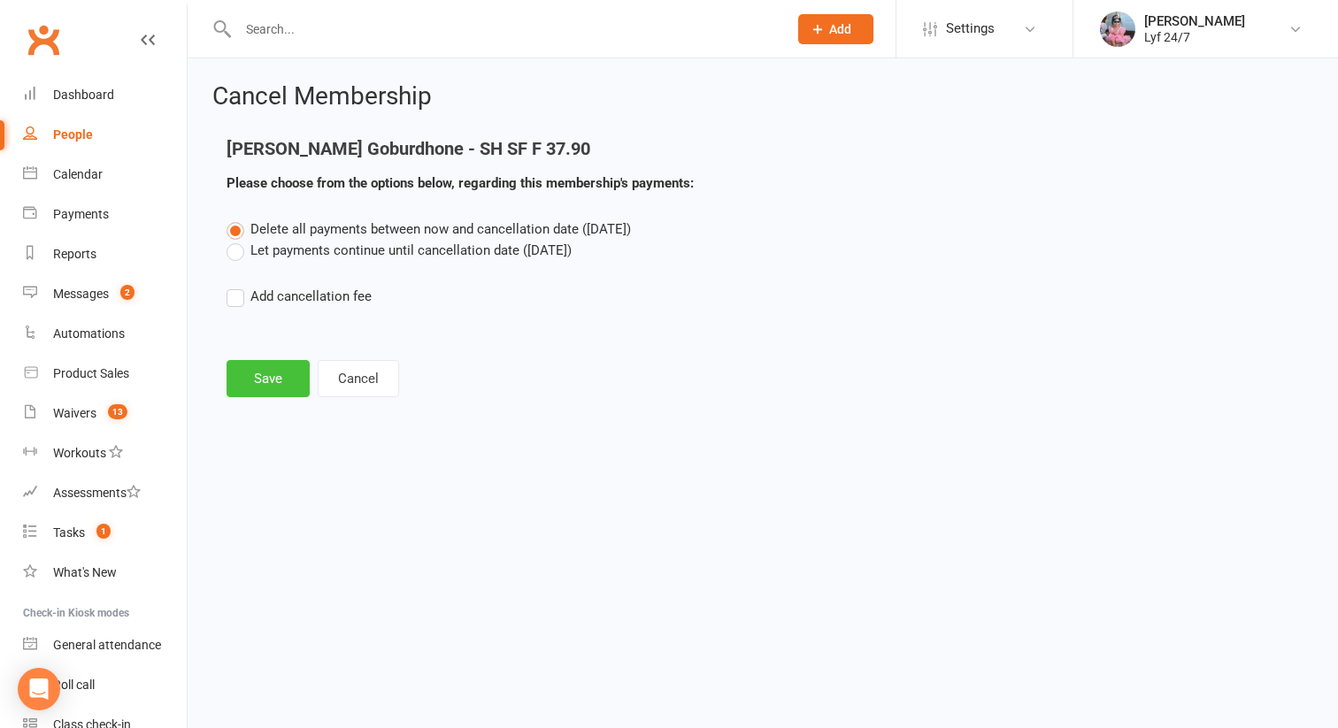
click at [267, 379] on button "Save" at bounding box center [268, 378] width 83 height 37
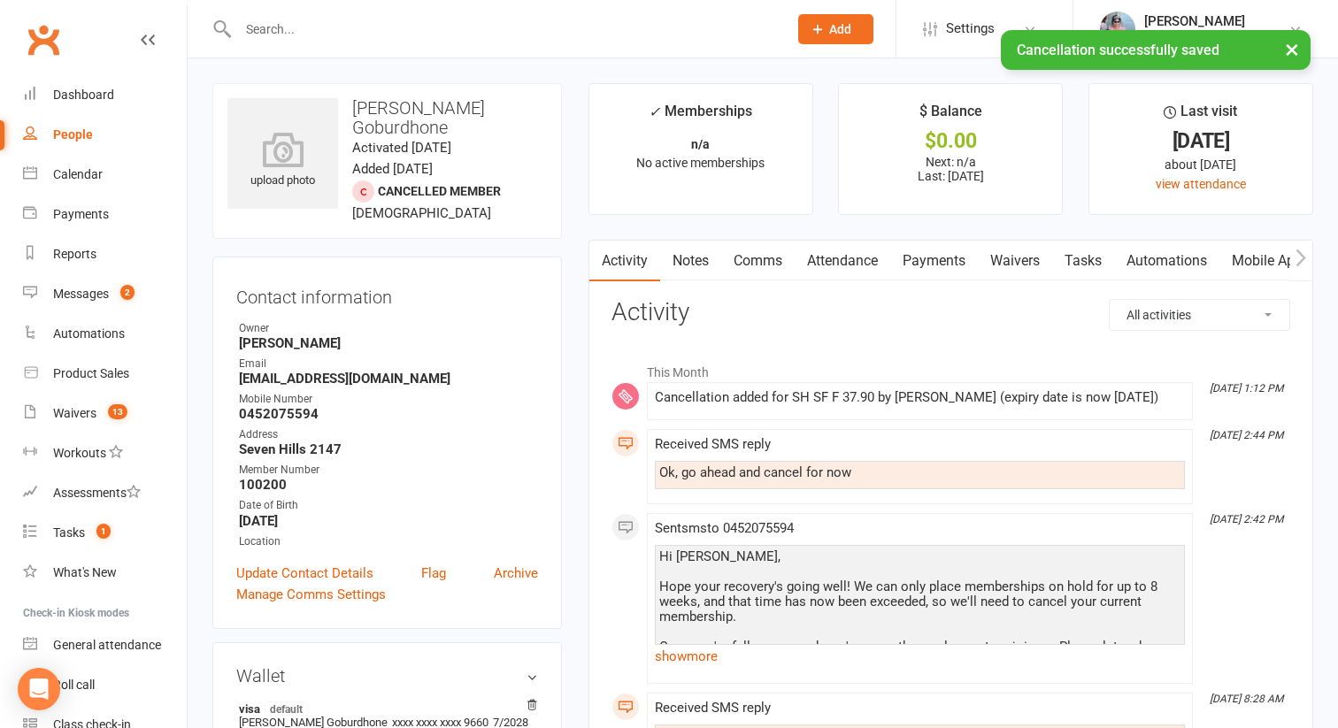
click at [751, 265] on link "Comms" at bounding box center [757, 261] width 73 height 41
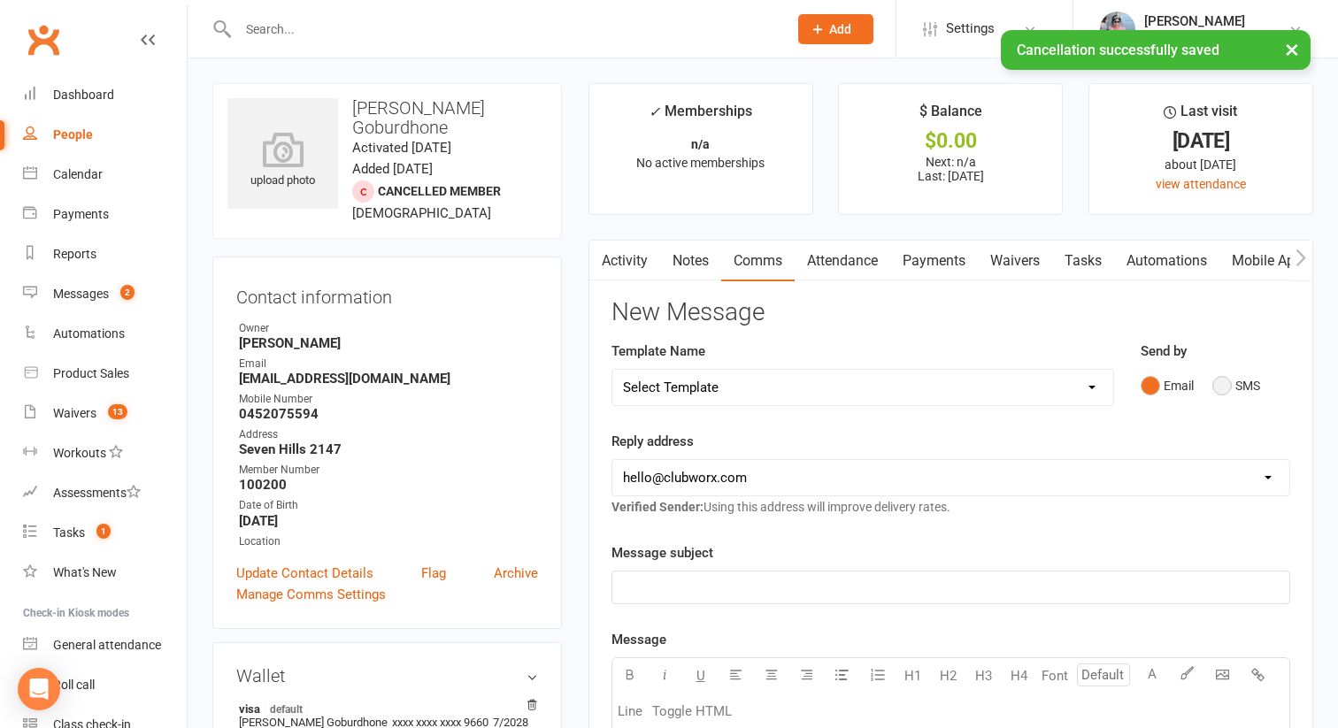
click at [1236, 394] on button "SMS" at bounding box center [1237, 386] width 48 height 34
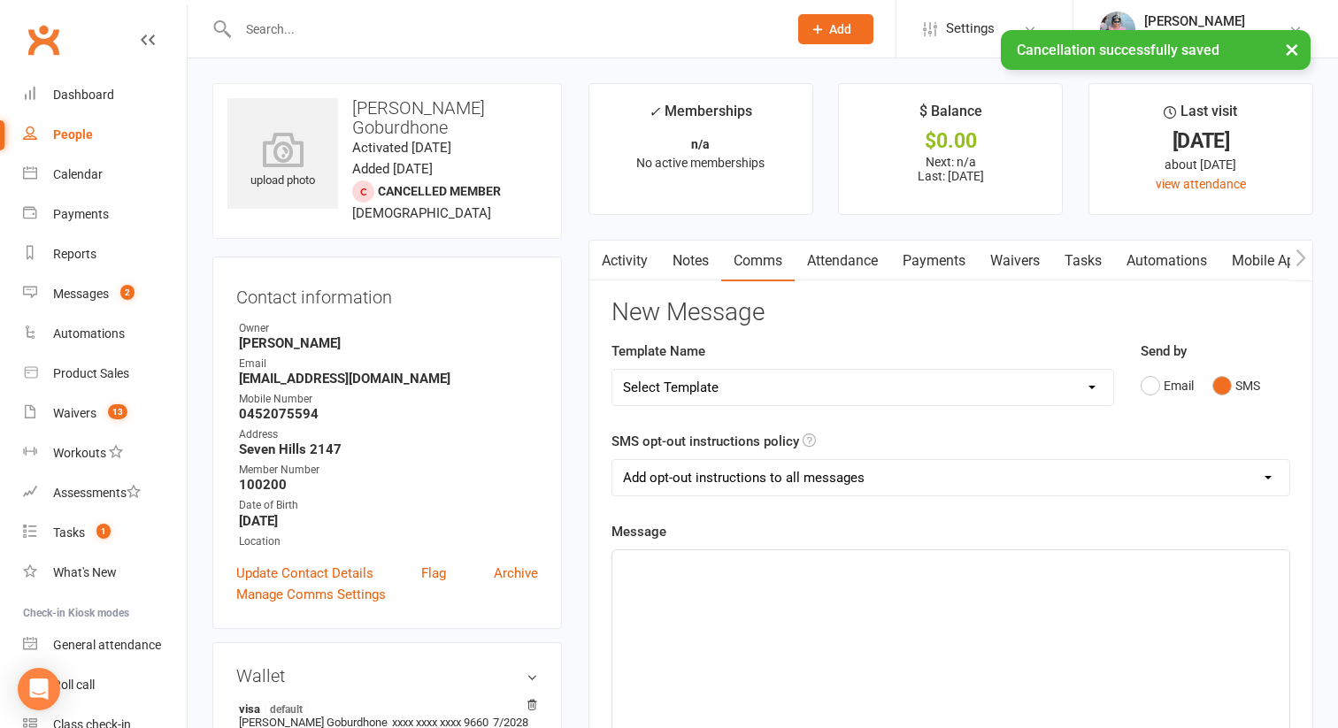
click at [1075, 379] on select "Select Template [SMS] Win $500 Cash draw- Notify member for each entry [SMS] $6…" at bounding box center [863, 387] width 501 height 35
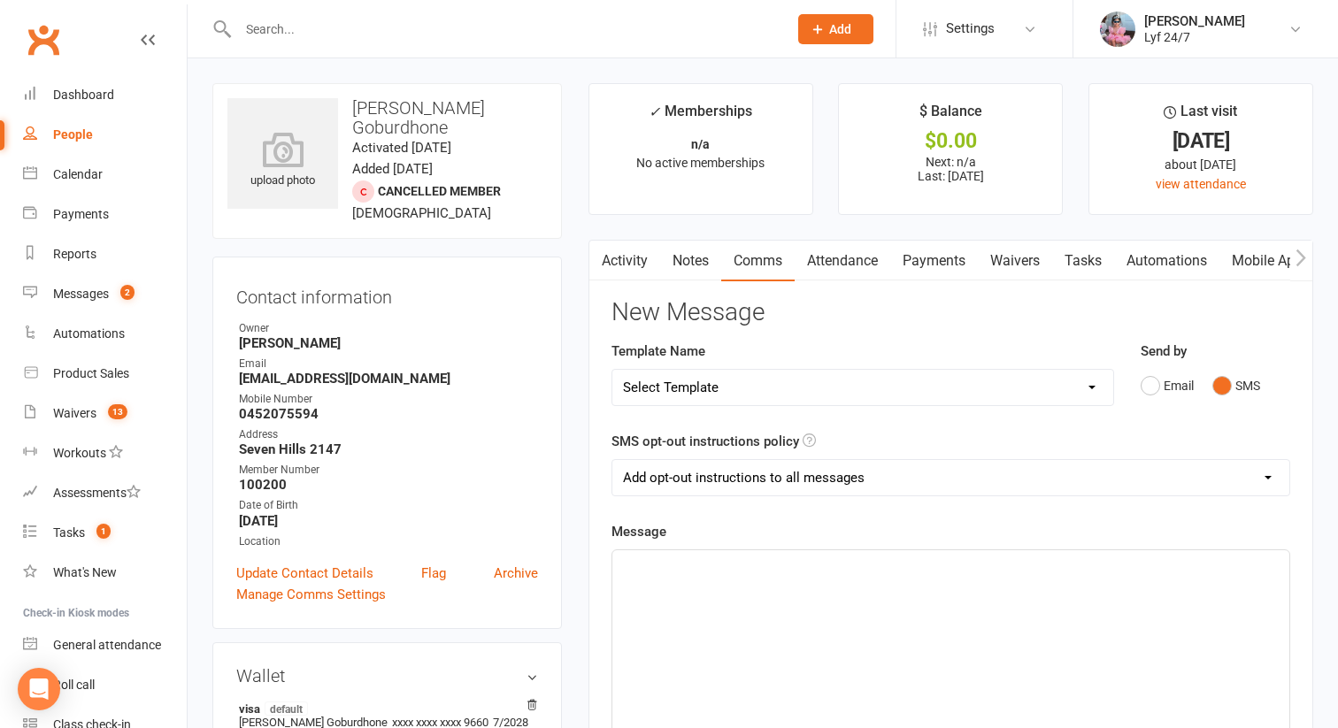
select select "9"
click at [613, 370] on select "Select Template [SMS] Win $500 Cash draw- Notify member for each entry [SMS] $6…" at bounding box center [863, 387] width 501 height 35
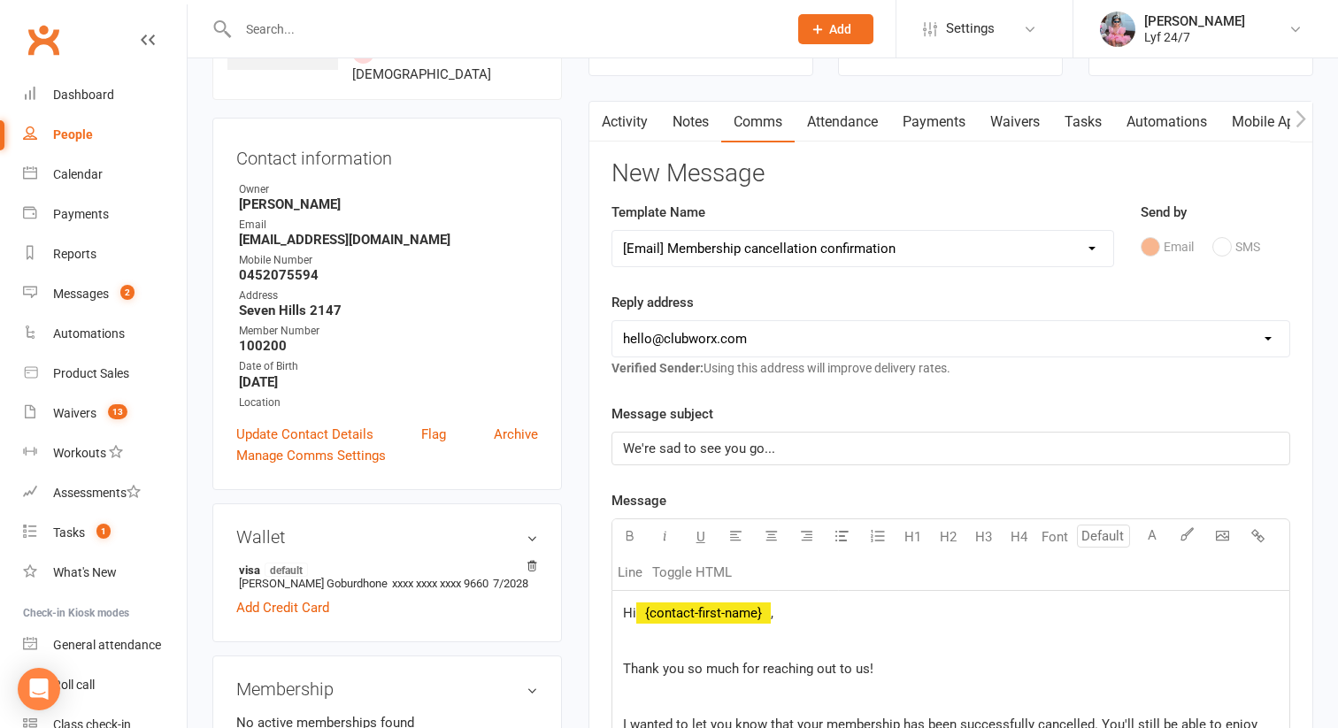
scroll to position [466, 0]
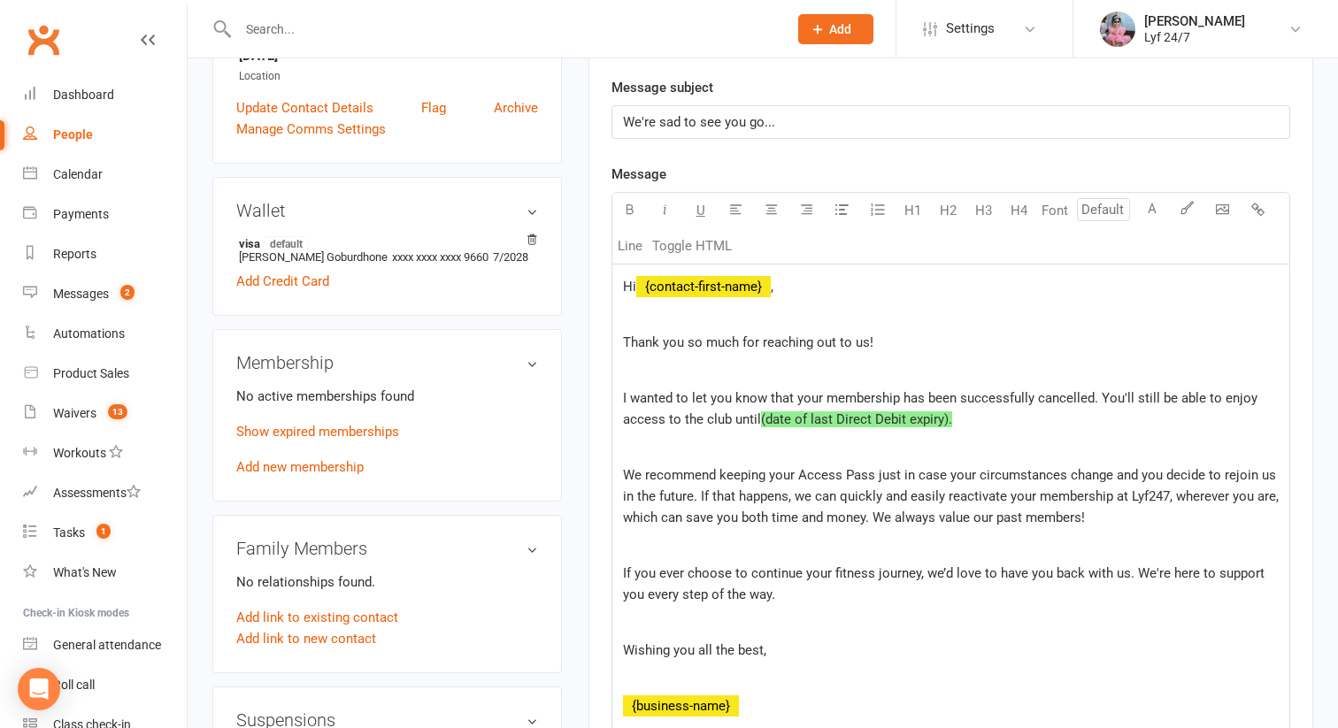
click at [732, 394] on span "I wanted to let you know that your membership has been successfully cancelled. …" at bounding box center [942, 408] width 638 height 37
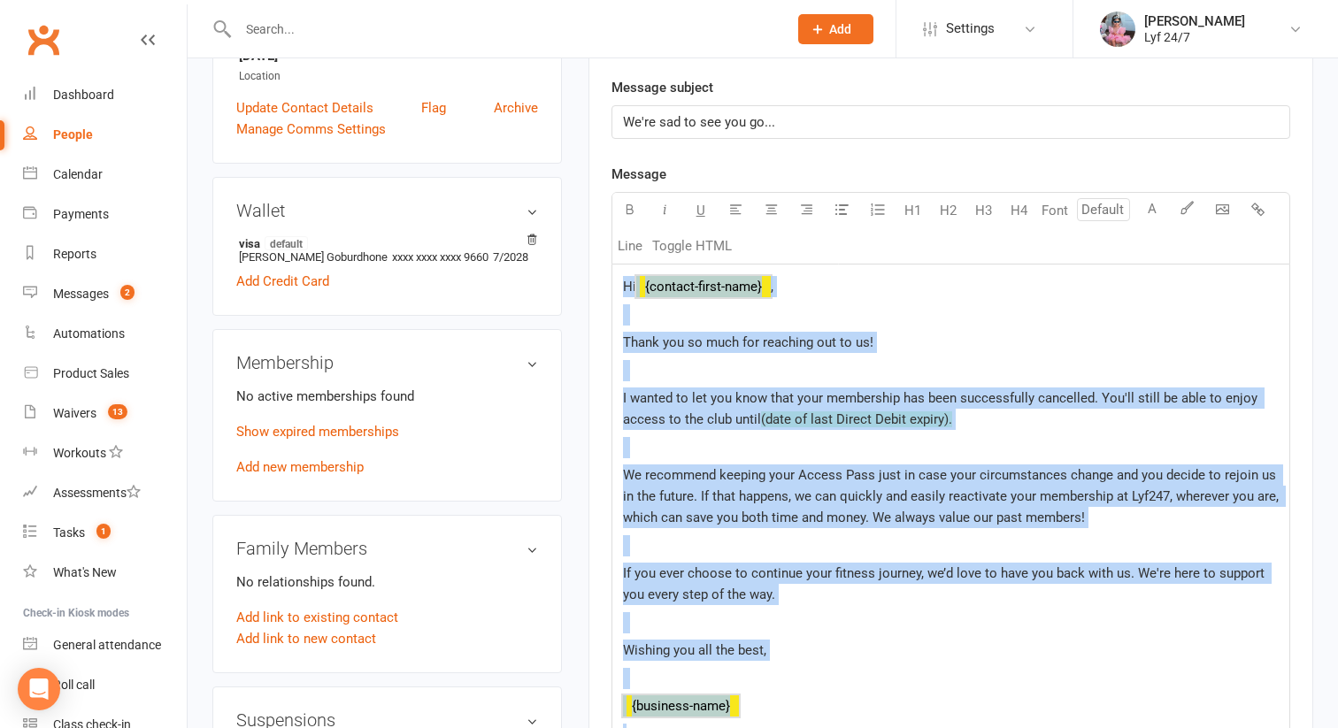
copy div "Hi ﻿ {contact-first-name} , Thank you so much for reaching out to us! I wanted …"
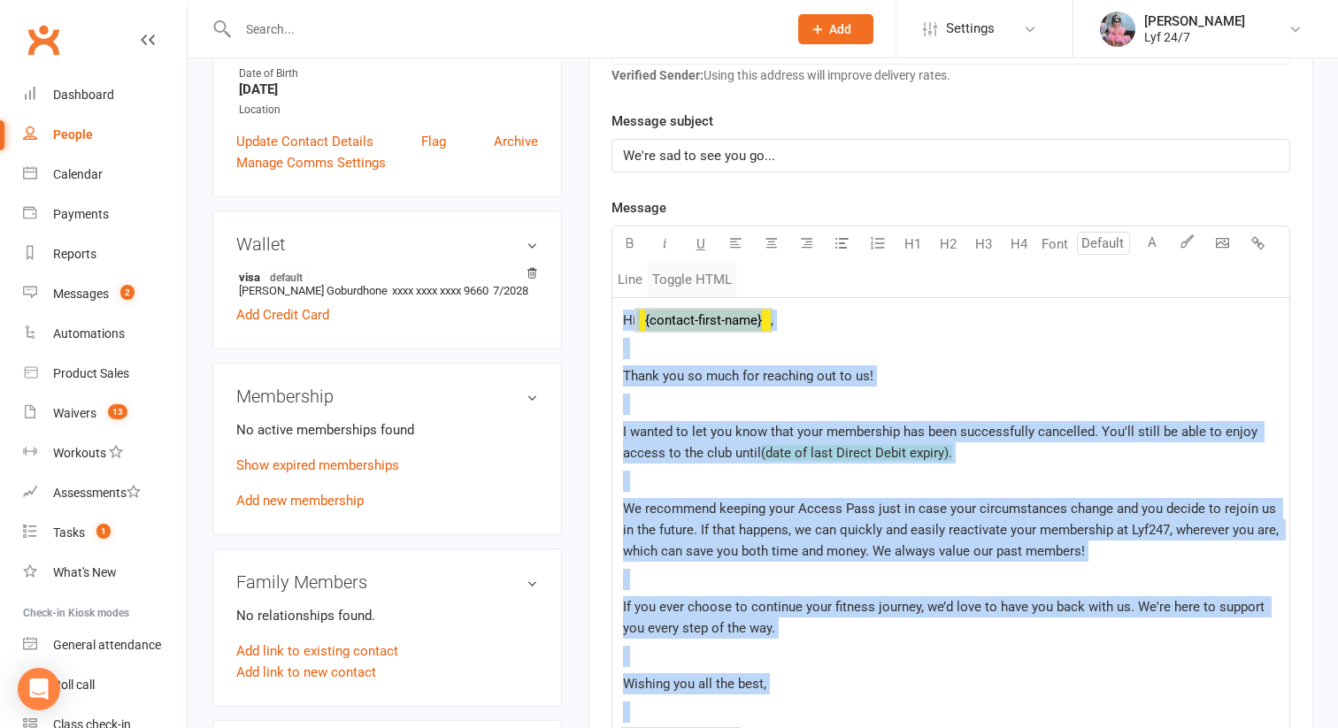
scroll to position [0, 0]
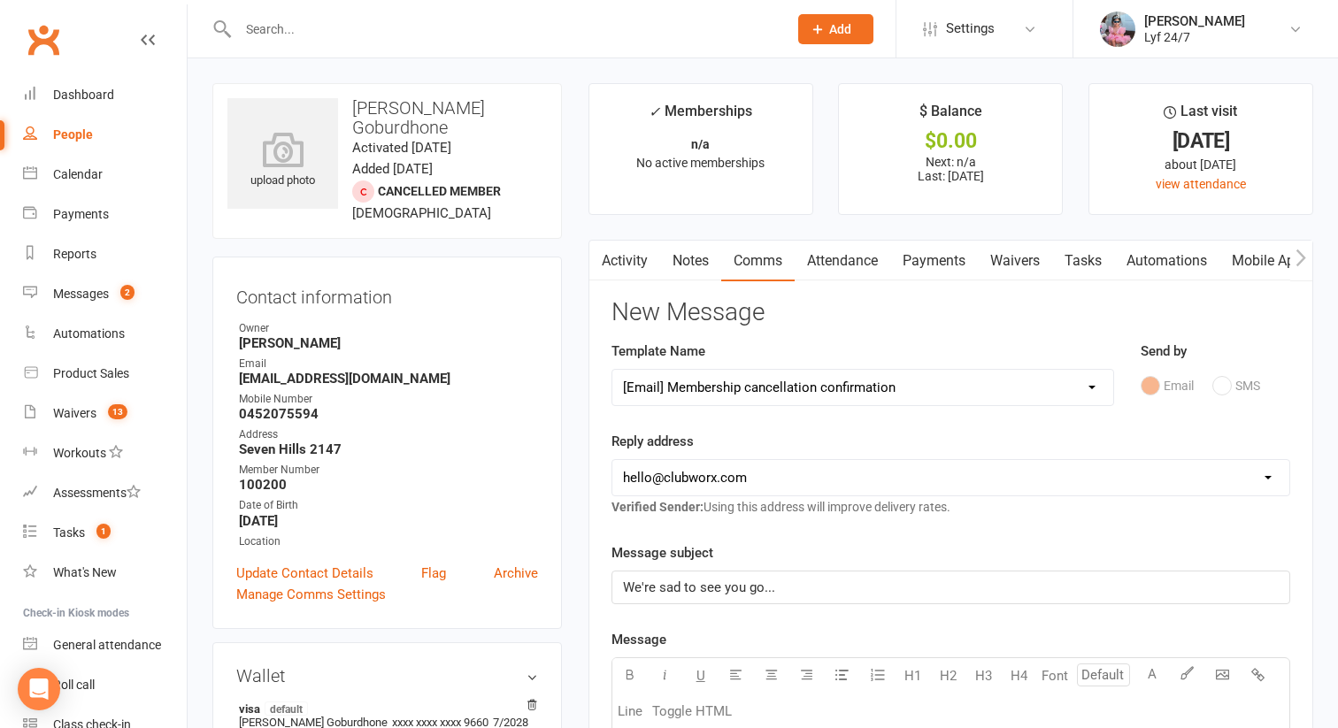
click at [732, 371] on select "Select Template [SMS] Win $500 Cash draw- Notify member for each entry [SMS] $6…" at bounding box center [863, 387] width 501 height 35
select select
click at [613, 370] on select "Select Template [SMS] Win $500 Cash draw- Notify member for each entry [SMS] $6…" at bounding box center [863, 387] width 501 height 35
click at [1221, 375] on button "SMS" at bounding box center [1237, 386] width 48 height 34
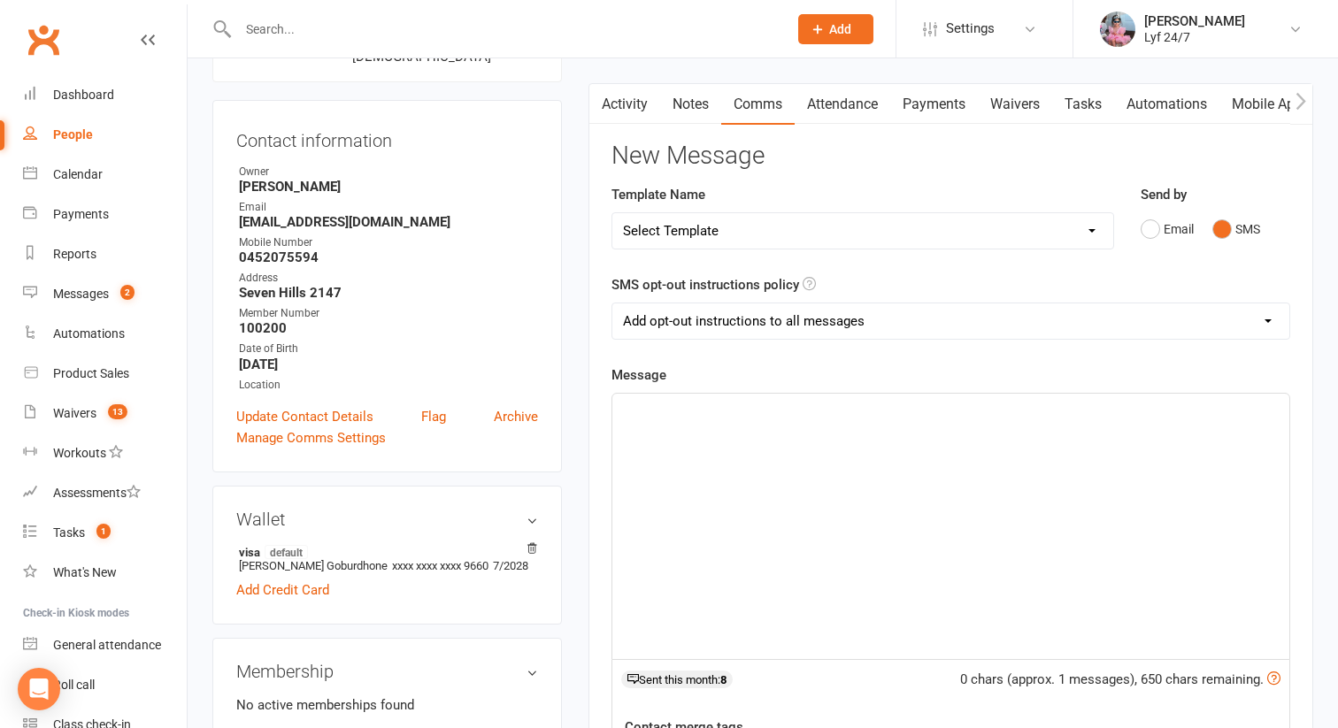
click at [864, 521] on div "﻿" at bounding box center [951, 527] width 677 height 266
paste div
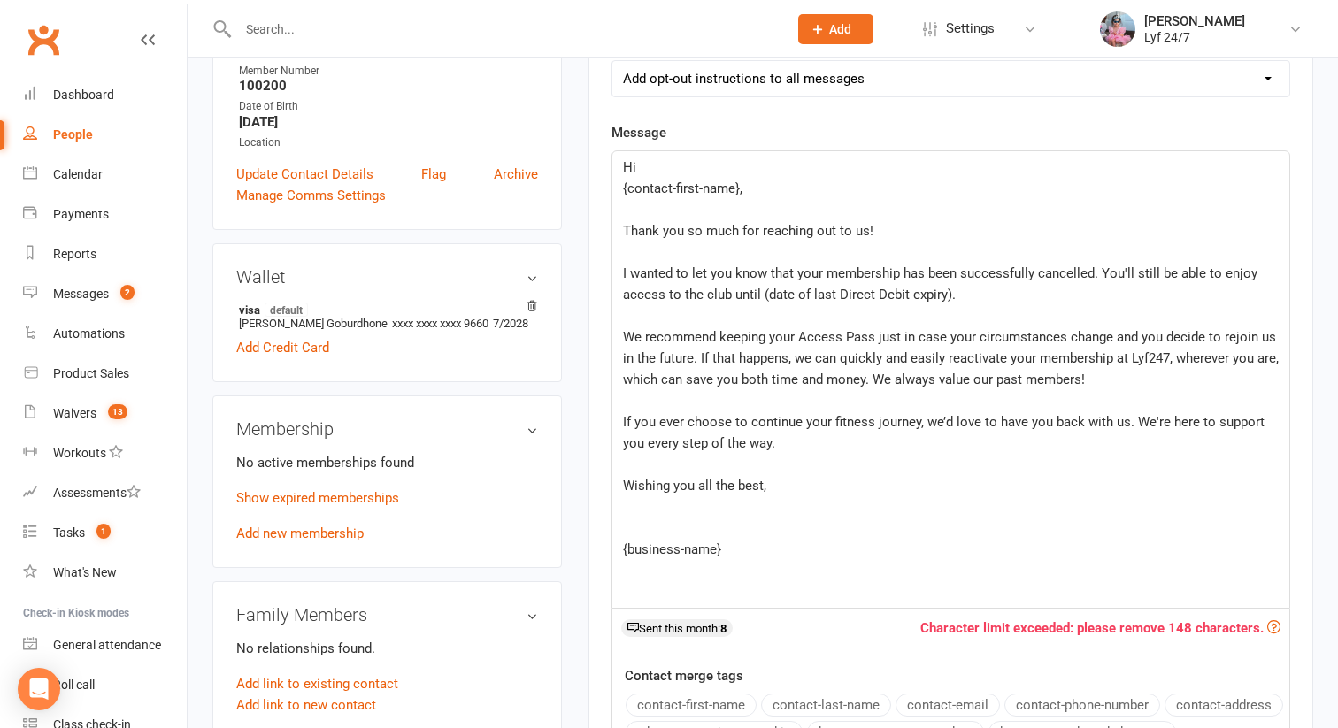
scroll to position [366, 0]
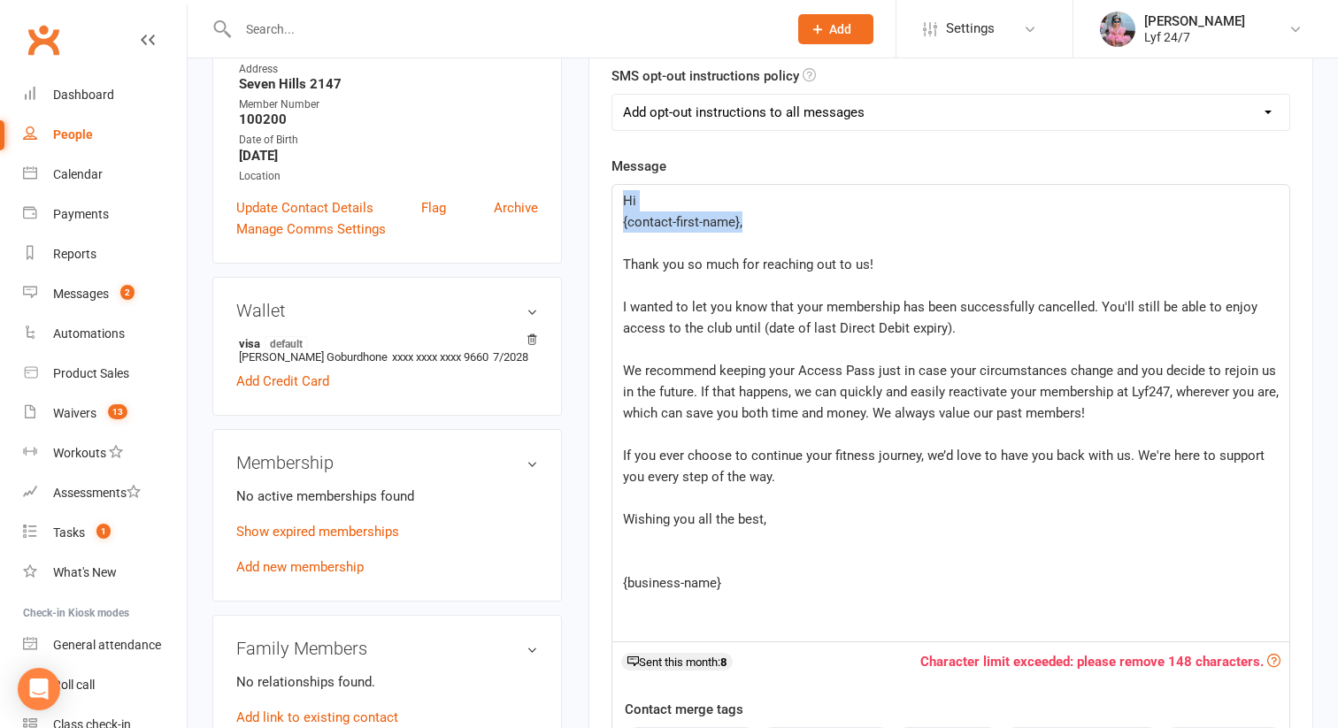
drag, startPoint x: 783, startPoint y: 220, endPoint x: 565, endPoint y: 191, distance: 220.6
click at [565, 191] on div "upload photo Lochan Goburdhone Activated 8 April, 2025 Added 8 April, 2025 Canc…" at bounding box center [763, 704] width 1128 height 1972
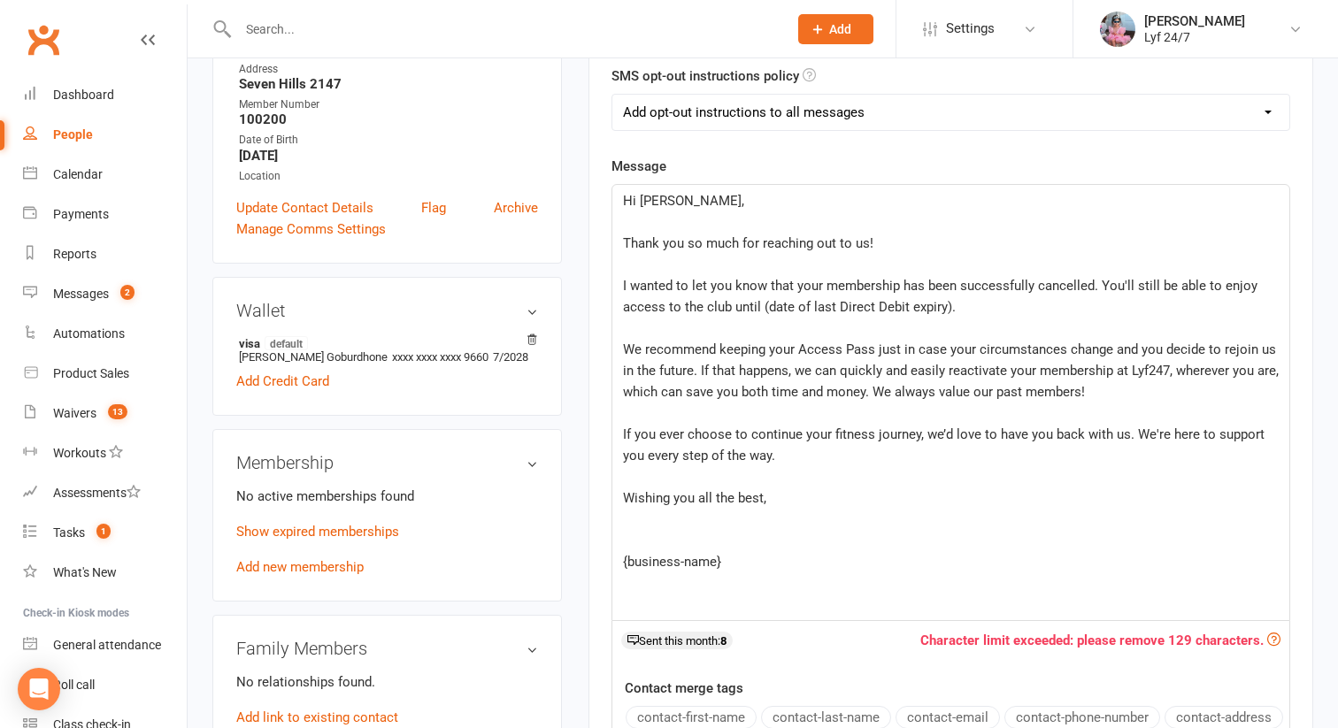
click at [950, 247] on p "Thank you so much for reaching out to us!" at bounding box center [951, 243] width 656 height 21
click at [697, 293] on p "I wanted to let you know that your membership has been successfully cancelled. …" at bounding box center [951, 296] width 656 height 42
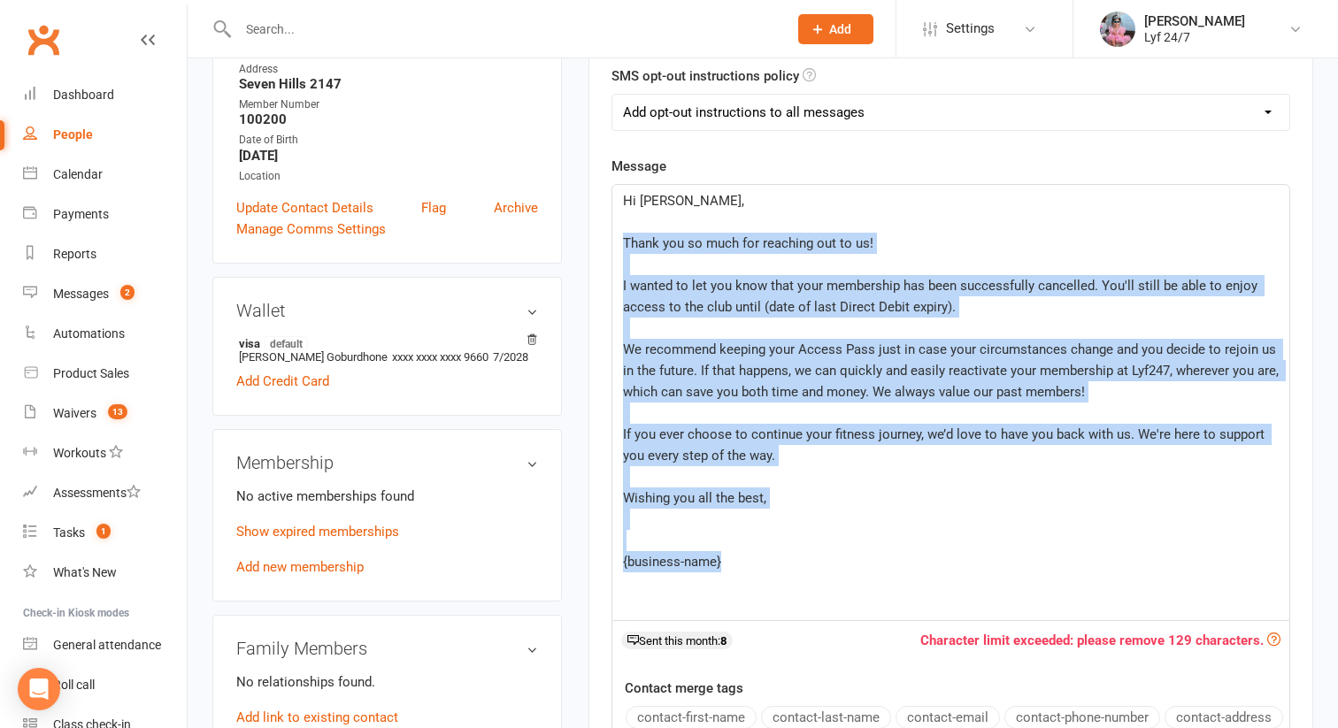
drag, startPoint x: 731, startPoint y: 558, endPoint x: 570, endPoint y: 235, distance: 360.2
click at [570, 235] on div "upload photo Lochan Goburdhone Activated 8 April, 2025 Added 8 April, 2025 Canc…" at bounding box center [763, 704] width 1128 height 1972
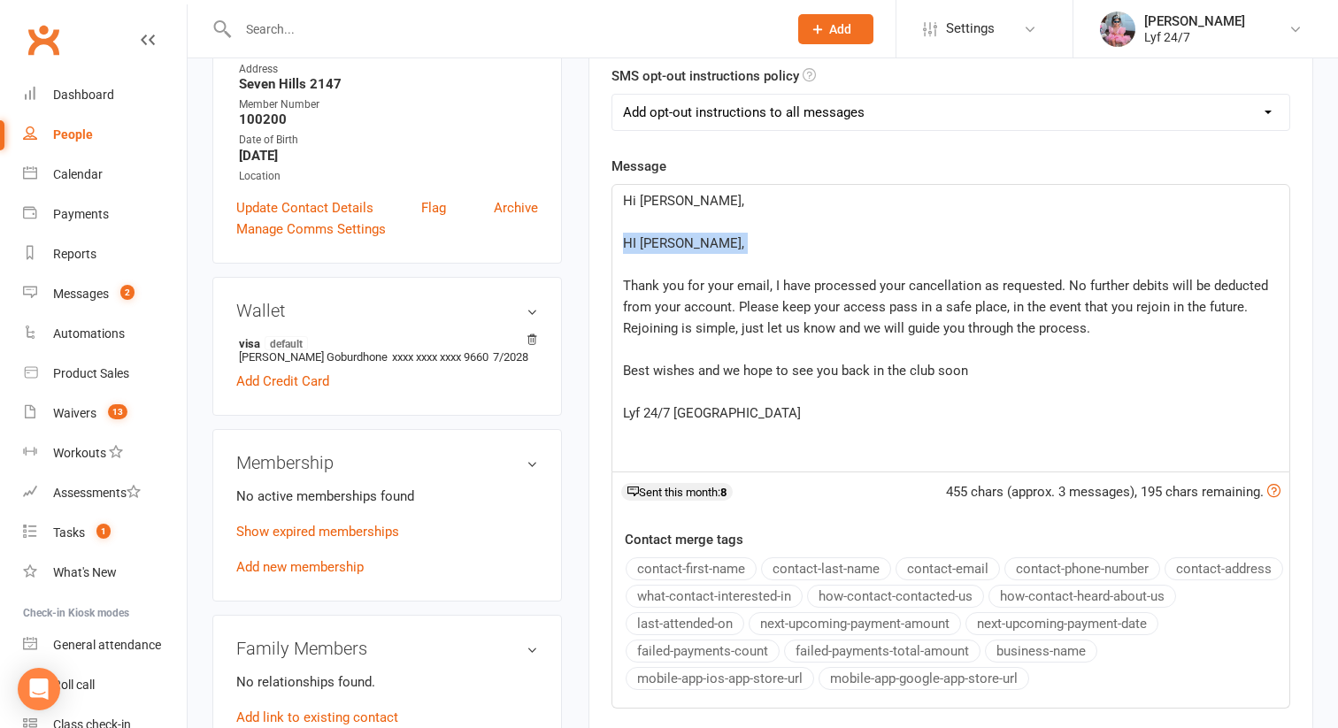
drag, startPoint x: 704, startPoint y: 256, endPoint x: 604, endPoint y: 235, distance: 102.3
click at [604, 235] on div "Activity Notes Comms Attendance Payments Waivers Tasks Automations Mobile App A…" at bounding box center [951, 373] width 725 height 998
drag, startPoint x: 774, startPoint y: 286, endPoint x: 562, endPoint y: 235, distance: 217.5
click at [562, 235] on div "upload photo Lochan Goburdhone Activated 8 April, 2025 Added 8 April, 2025 Canc…" at bounding box center [763, 704] width 1128 height 1972
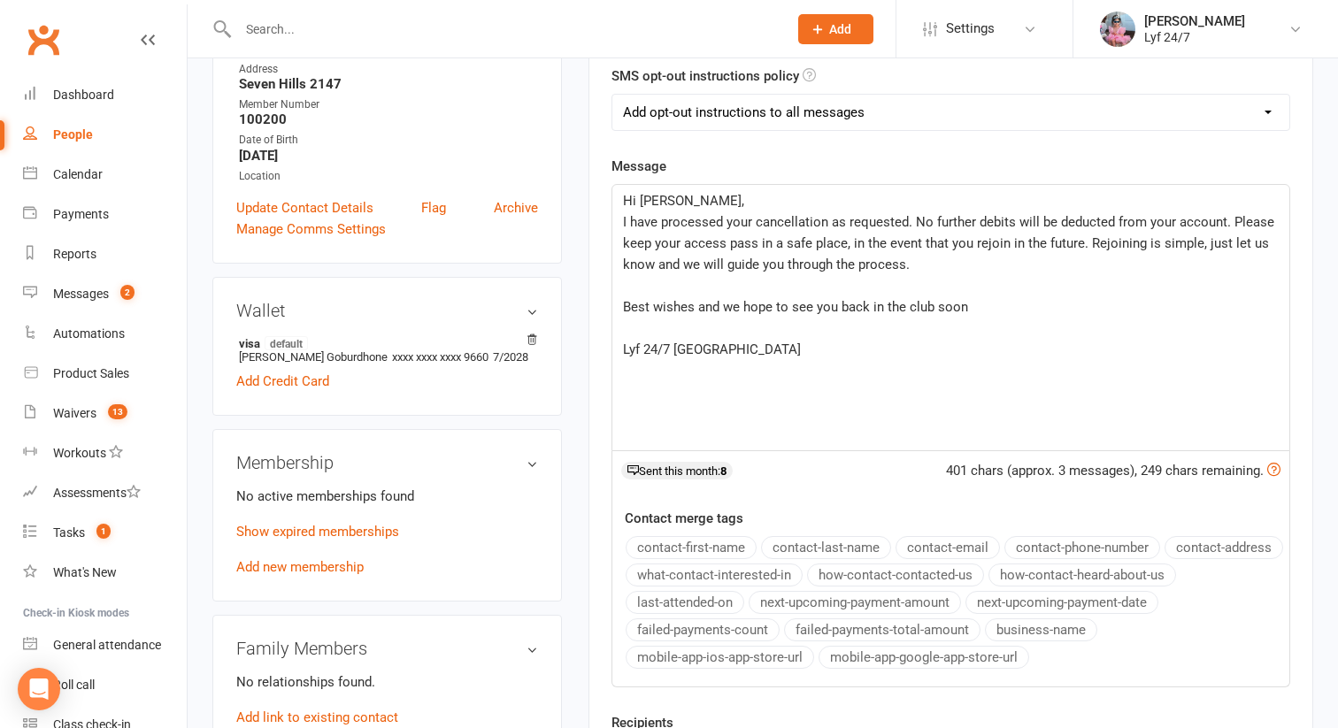
click at [624, 218] on span "I have processed your cancellation as requested. No further debits will be dedu…" at bounding box center [950, 243] width 655 height 58
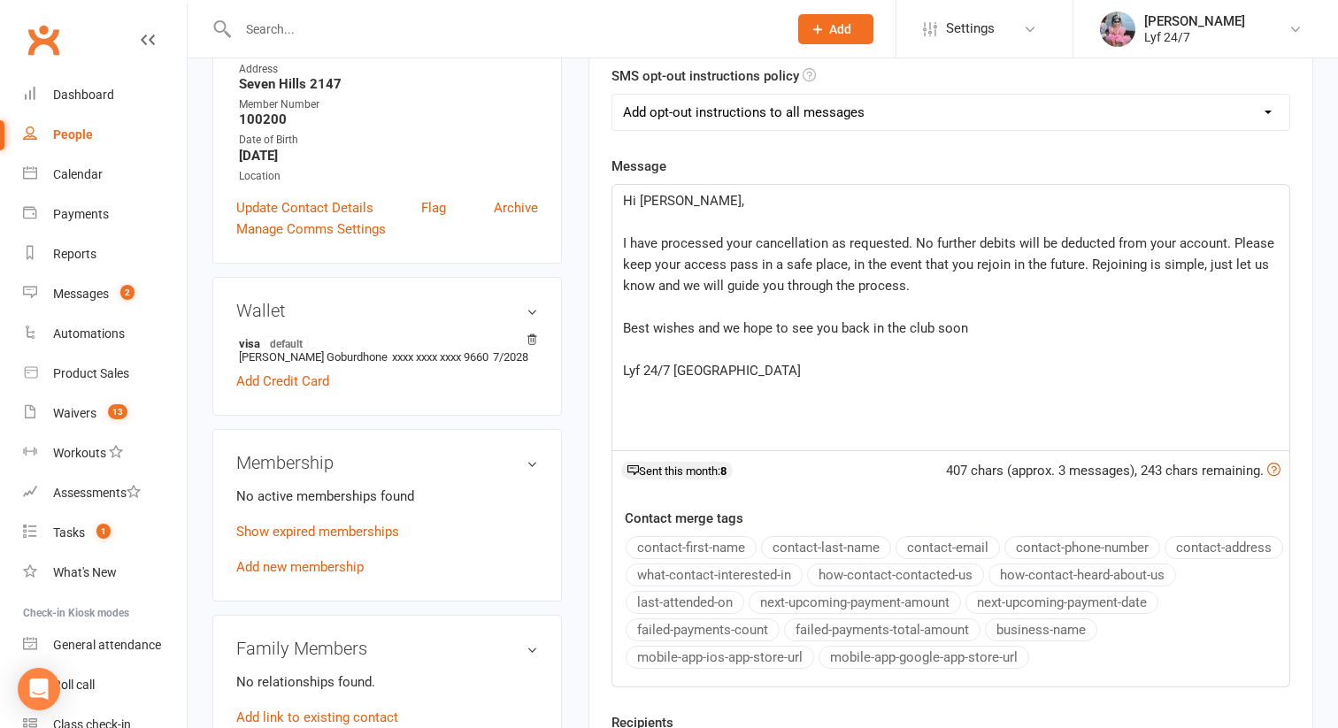
click at [988, 341] on p "﻿" at bounding box center [951, 349] width 656 height 21
click at [986, 328] on p "Best wishes and we hope to see you back in the club soon" at bounding box center [951, 328] width 656 height 21
click at [781, 394] on p "Lyf 24/7 Seven Hills" at bounding box center [951, 391] width 656 height 21
click at [730, 358] on p "﻿" at bounding box center [951, 349] width 656 height 21
click at [668, 89] on div "SMS opt-out instructions policy Add opt-out instructions to all messages Add op…" at bounding box center [951, 97] width 679 height 65
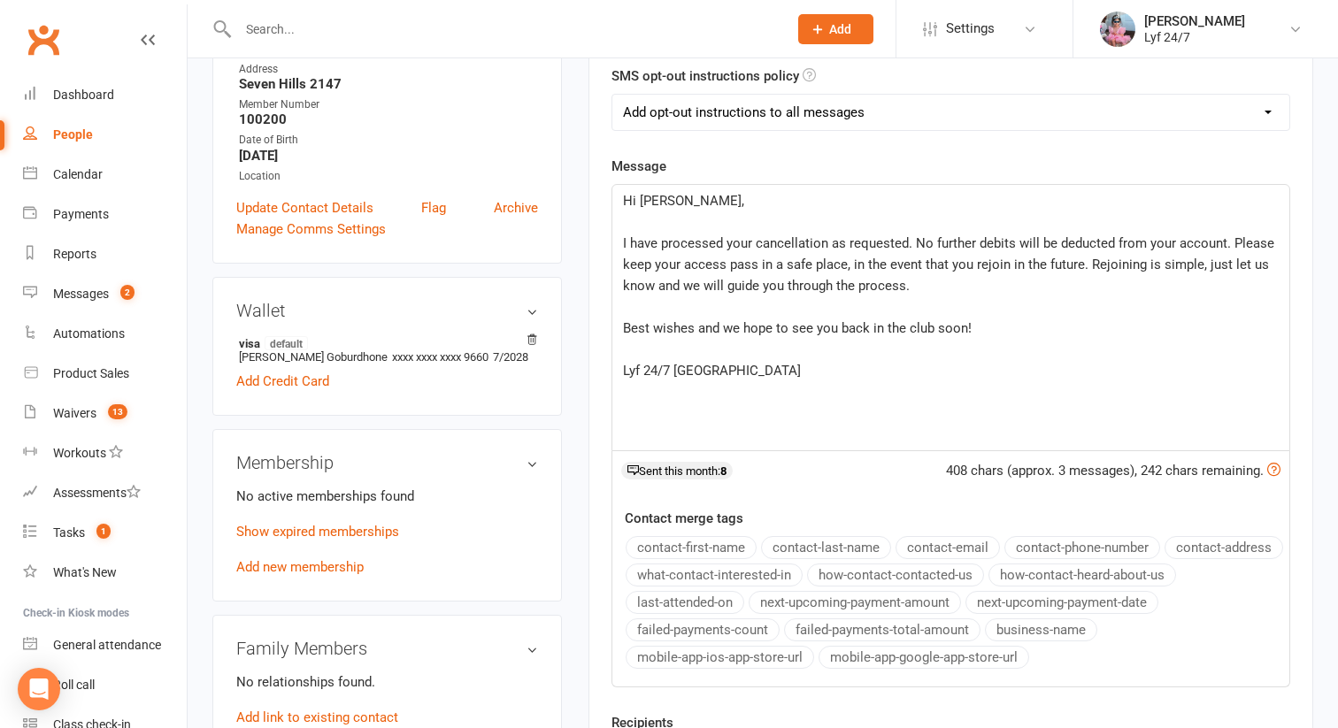
click at [667, 104] on select "Add opt-out instructions to all messages Add opt-out instructions for messages …" at bounding box center [951, 112] width 677 height 35
select select "2"
click at [613, 95] on select "Add opt-out instructions to all messages Add opt-out instructions for messages …" at bounding box center [951, 112] width 677 height 35
click at [682, 412] on p "﻿" at bounding box center [951, 413] width 656 height 21
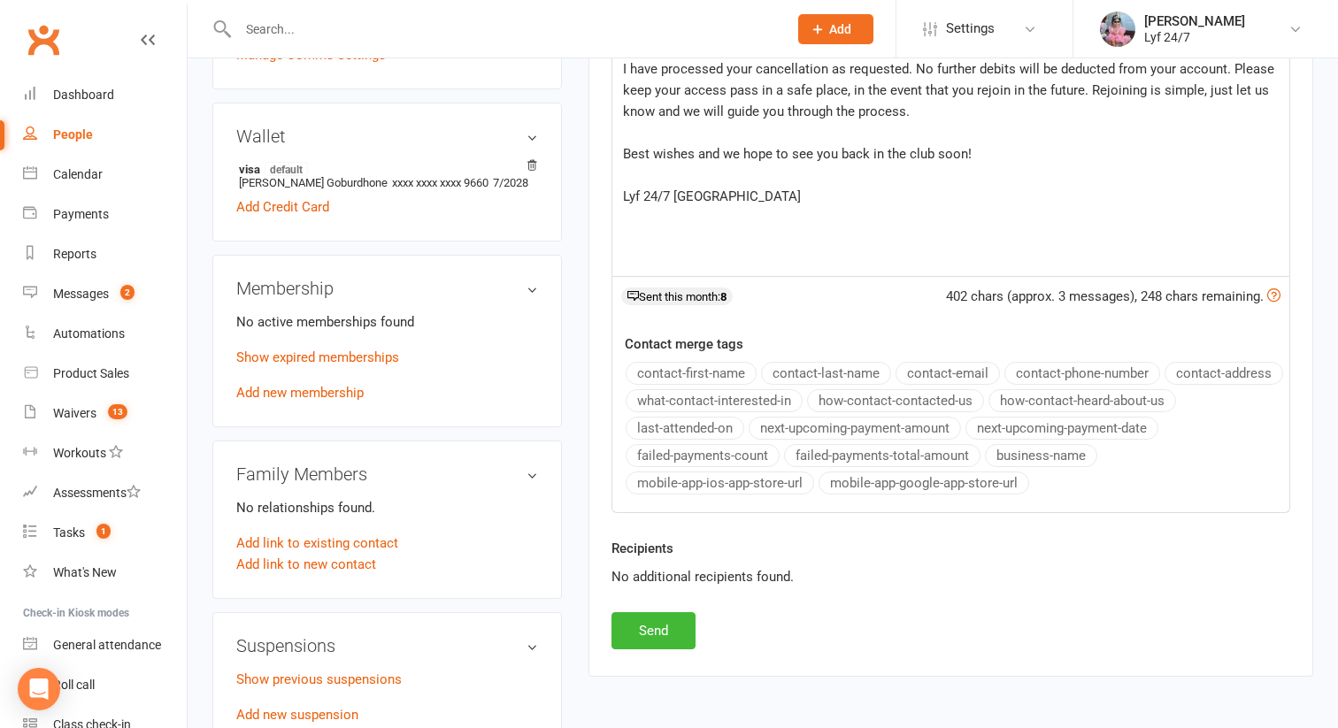
scroll to position [566, 0]
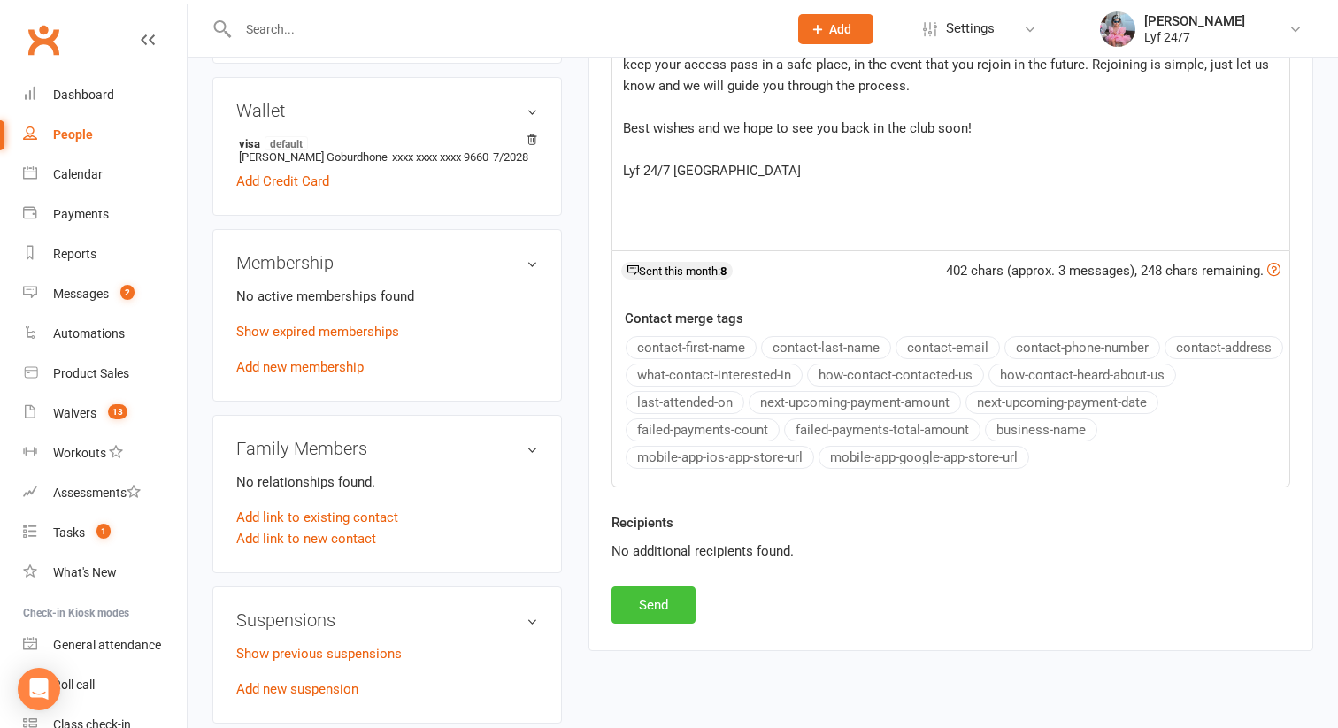
click at [651, 602] on button "Send" at bounding box center [654, 605] width 84 height 37
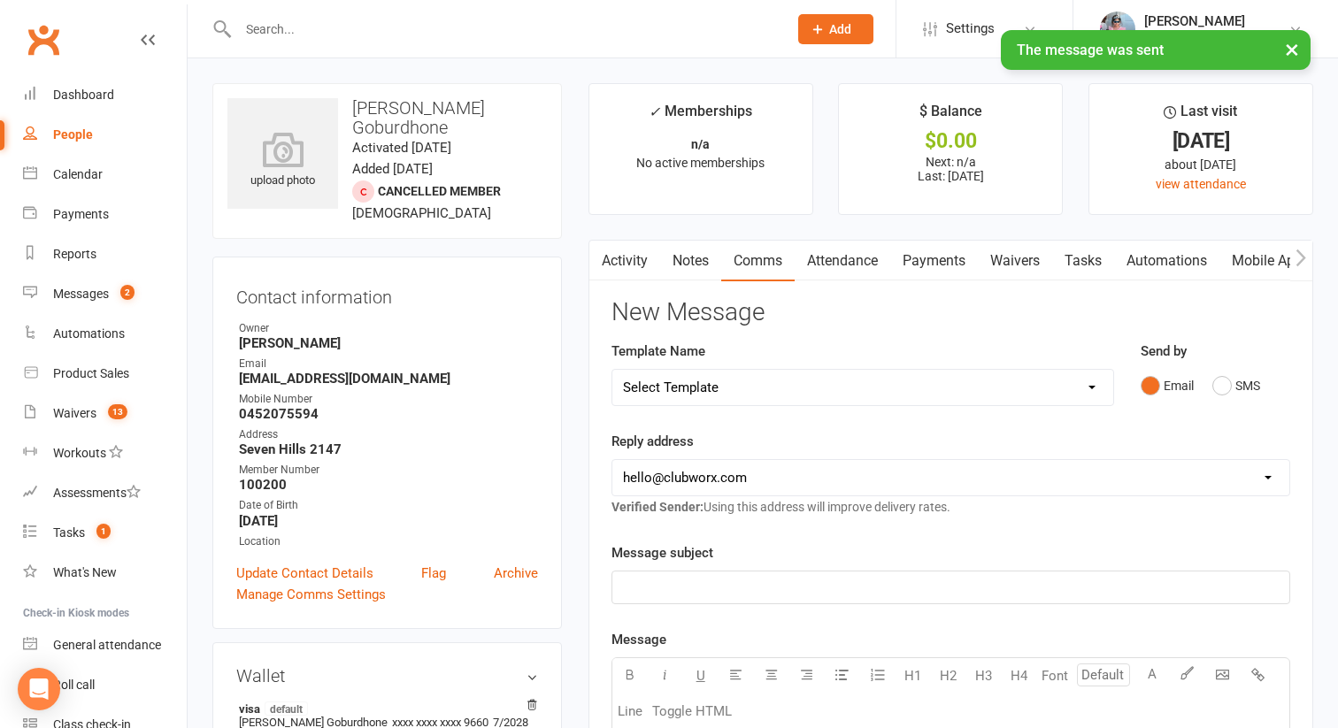
click at [391, 112] on h3 "[PERSON_NAME] Goburdhone" at bounding box center [387, 117] width 320 height 39
copy h3 "[PERSON_NAME] Goburdhone"
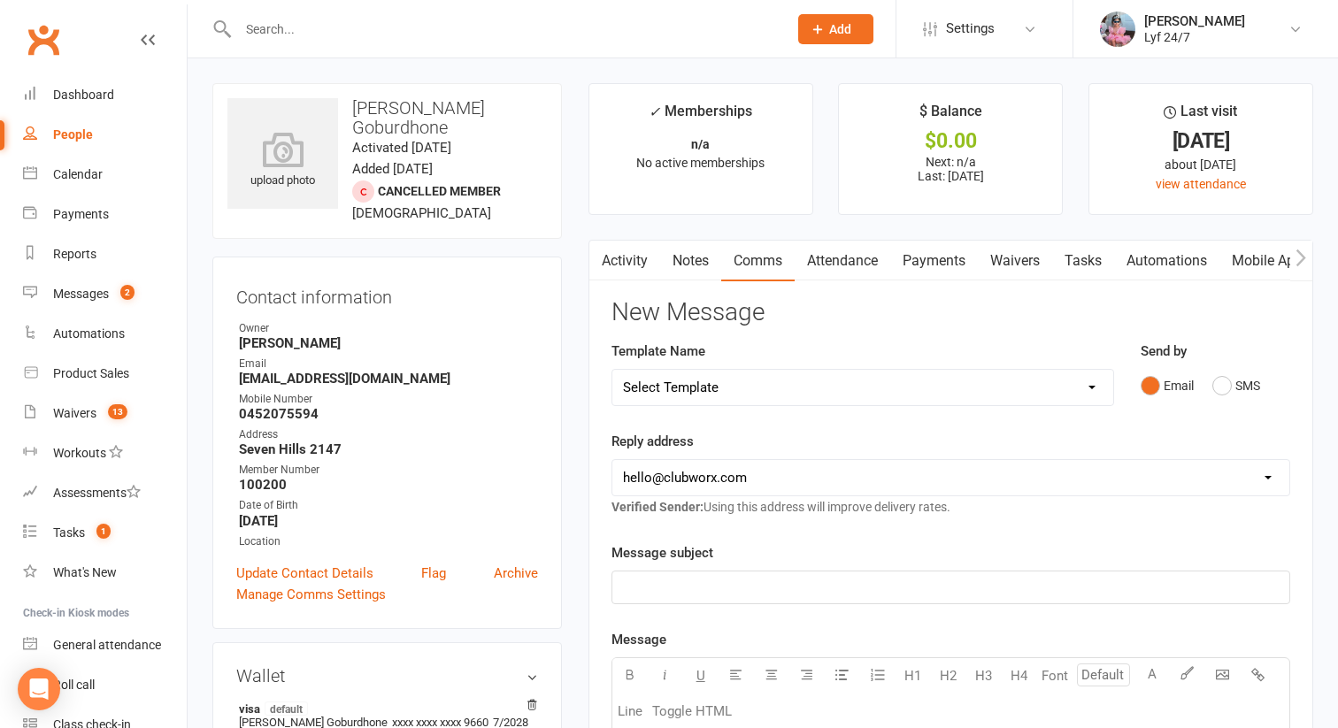
click at [42, 67] on div "Clubworx" at bounding box center [93, 50] width 187 height 65
